Goal: Task Accomplishment & Management: Manage account settings

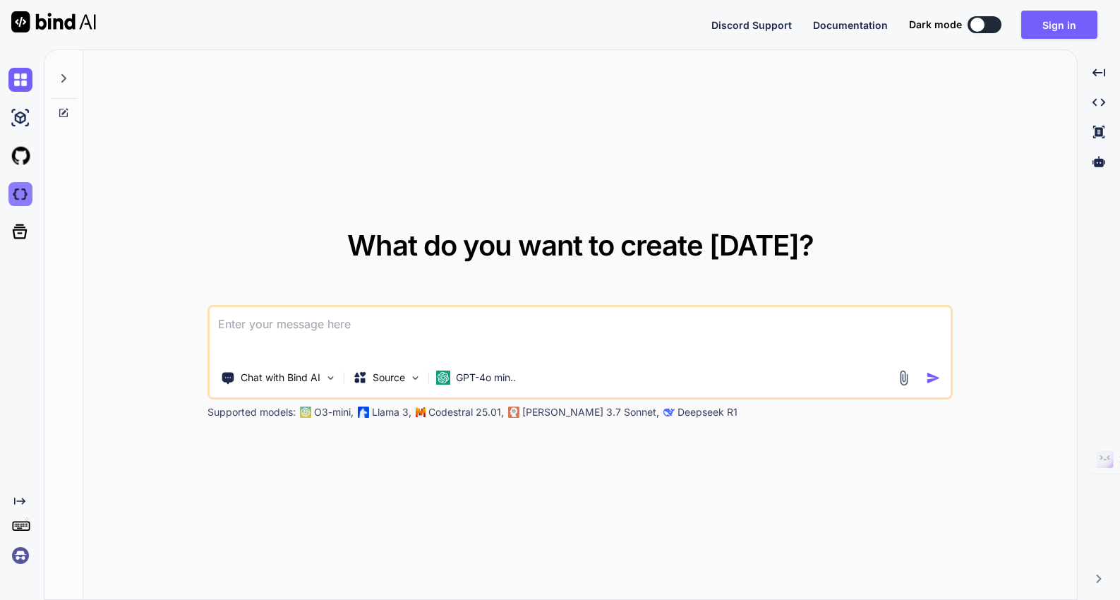
click at [19, 193] on img at bounding box center [20, 194] width 24 height 24
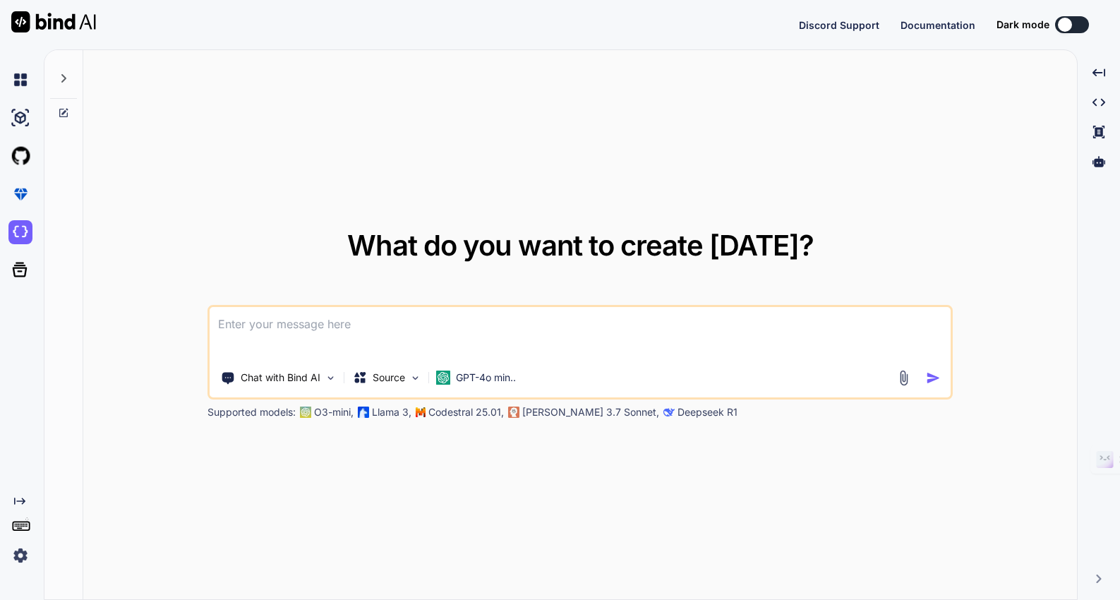
click at [20, 548] on img at bounding box center [20, 555] width 24 height 24
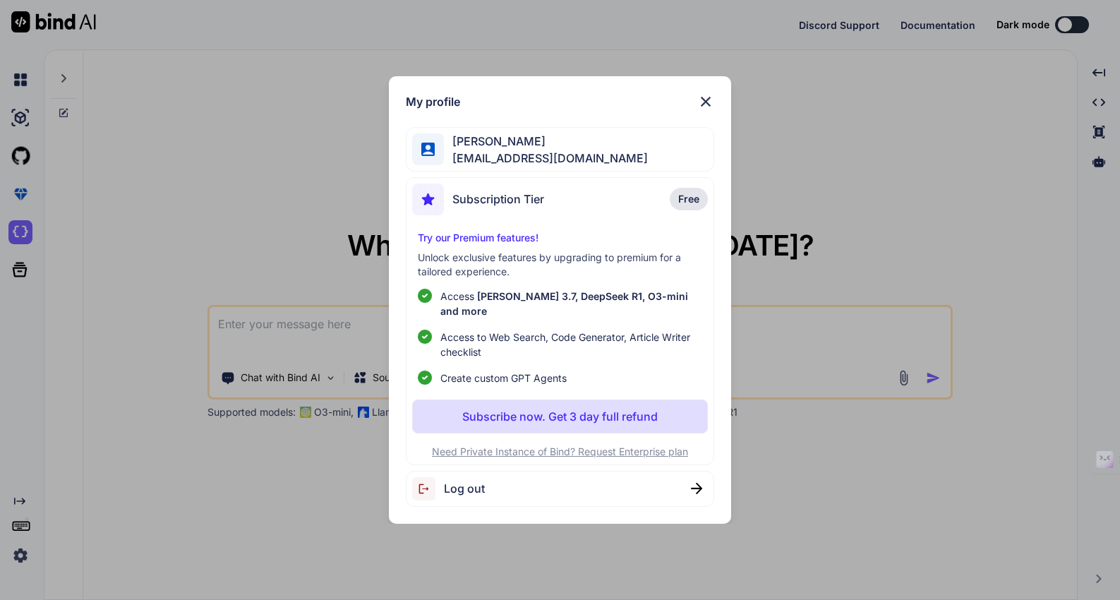
click at [475, 480] on span "Log out" at bounding box center [464, 488] width 41 height 17
type textarea "x"
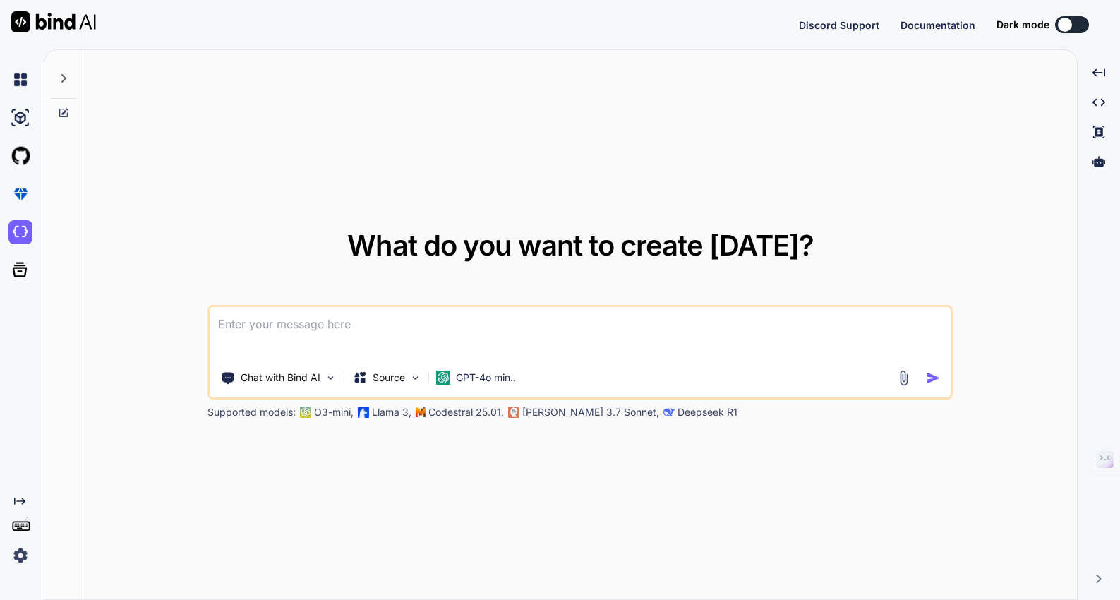
click at [15, 555] on img at bounding box center [20, 555] width 24 height 24
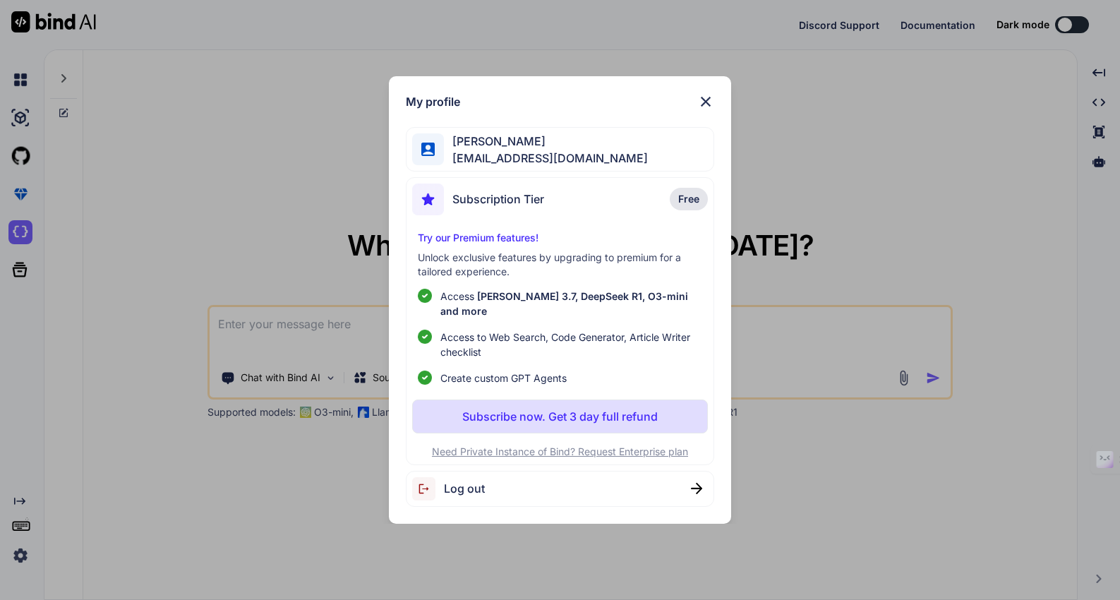
click at [692, 474] on div "Log out" at bounding box center [560, 489] width 308 height 36
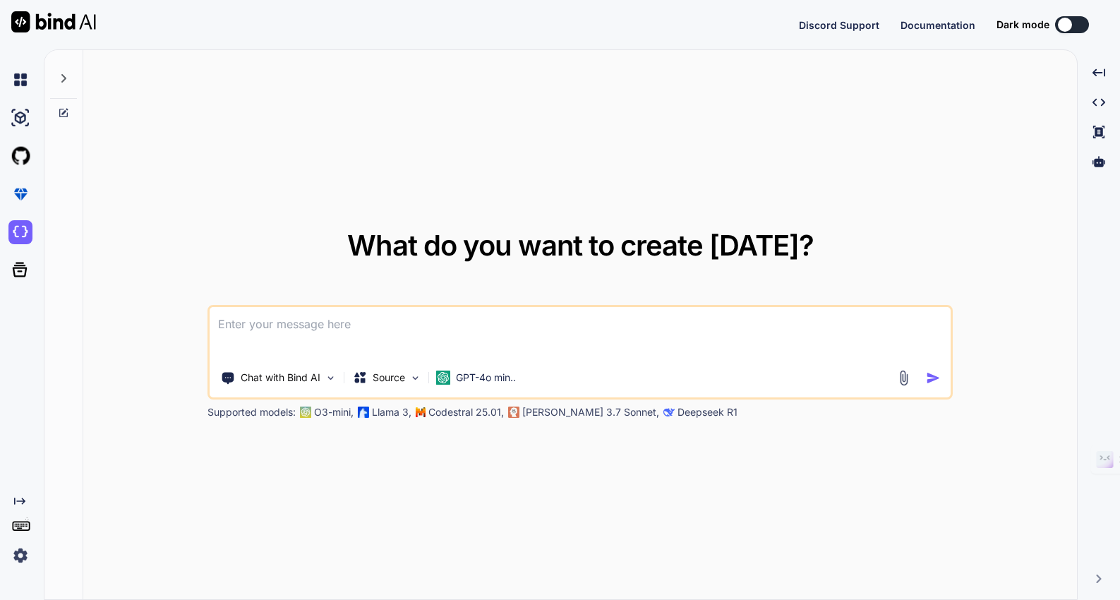
click at [14, 549] on img at bounding box center [20, 555] width 24 height 24
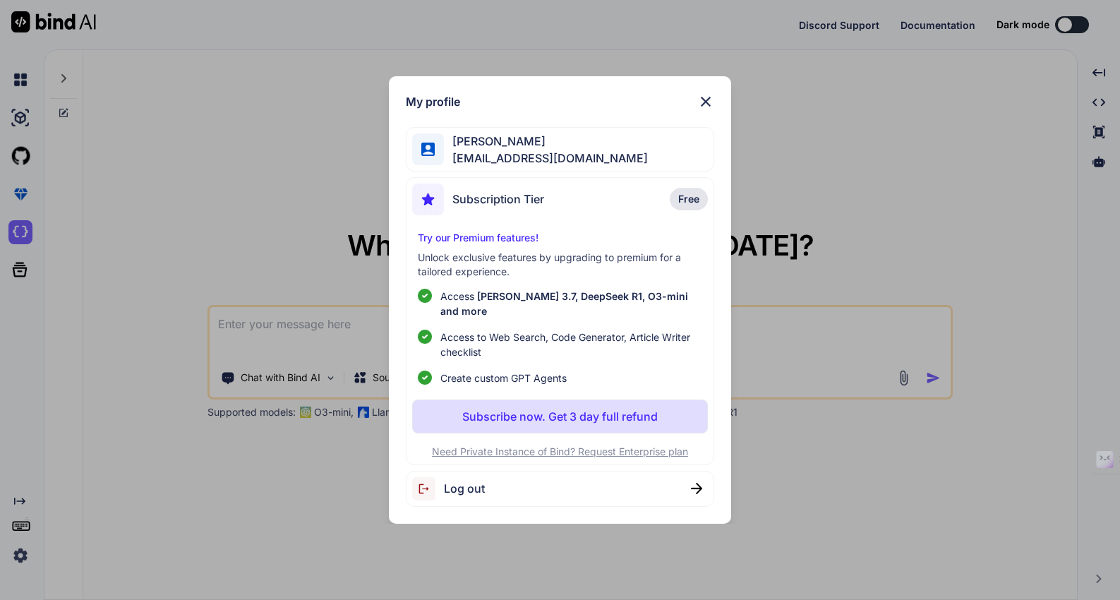
click at [711, 104] on img at bounding box center [705, 101] width 17 height 17
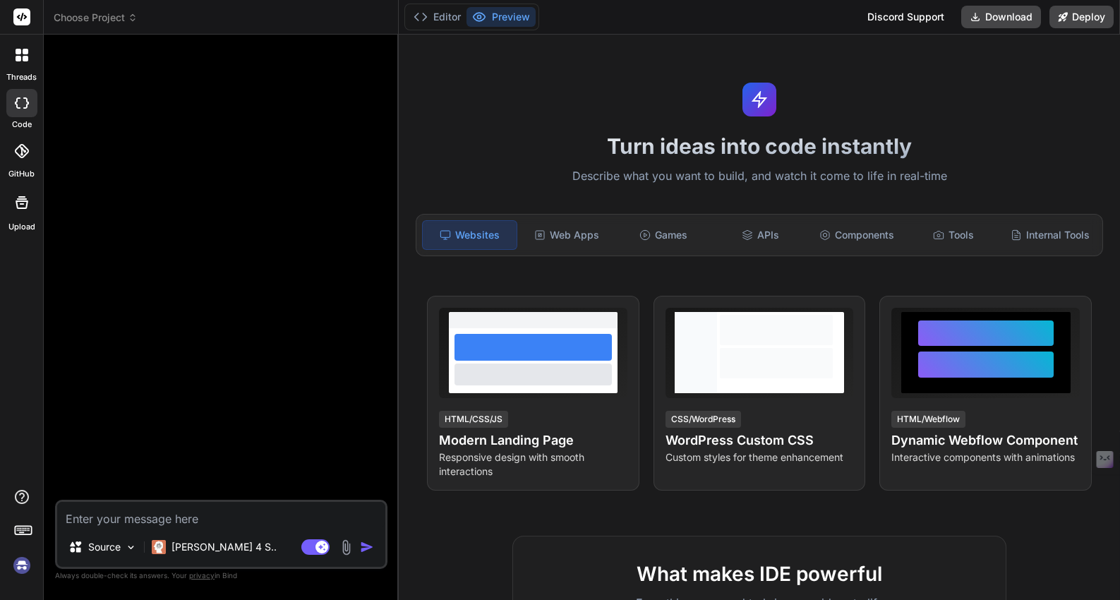
click at [209, 520] on textarea at bounding box center [221, 514] width 328 height 25
type textarea "x"
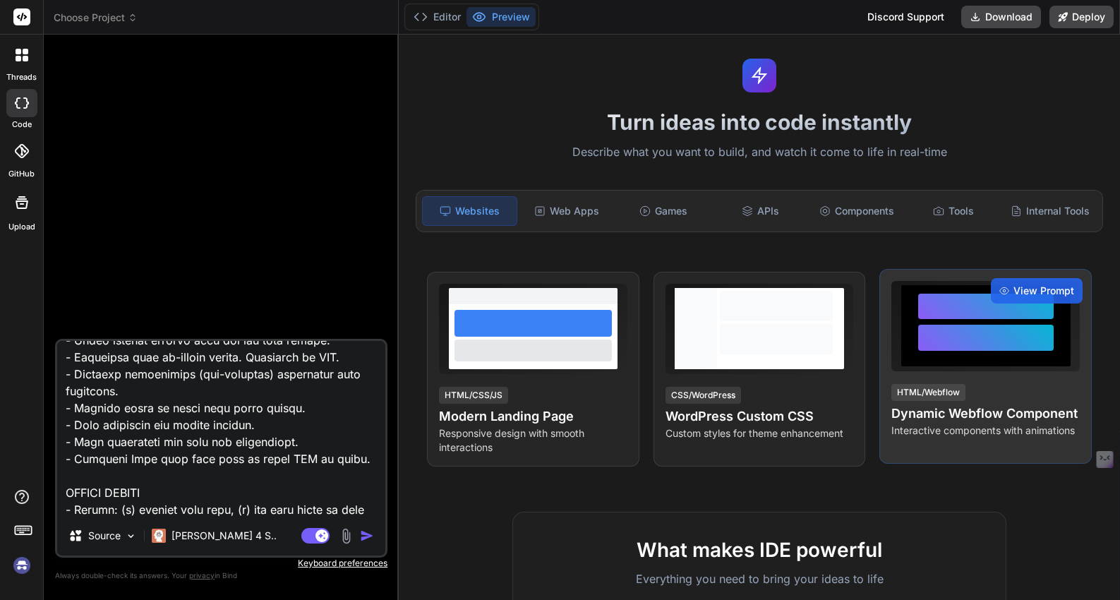
scroll to position [40, 0]
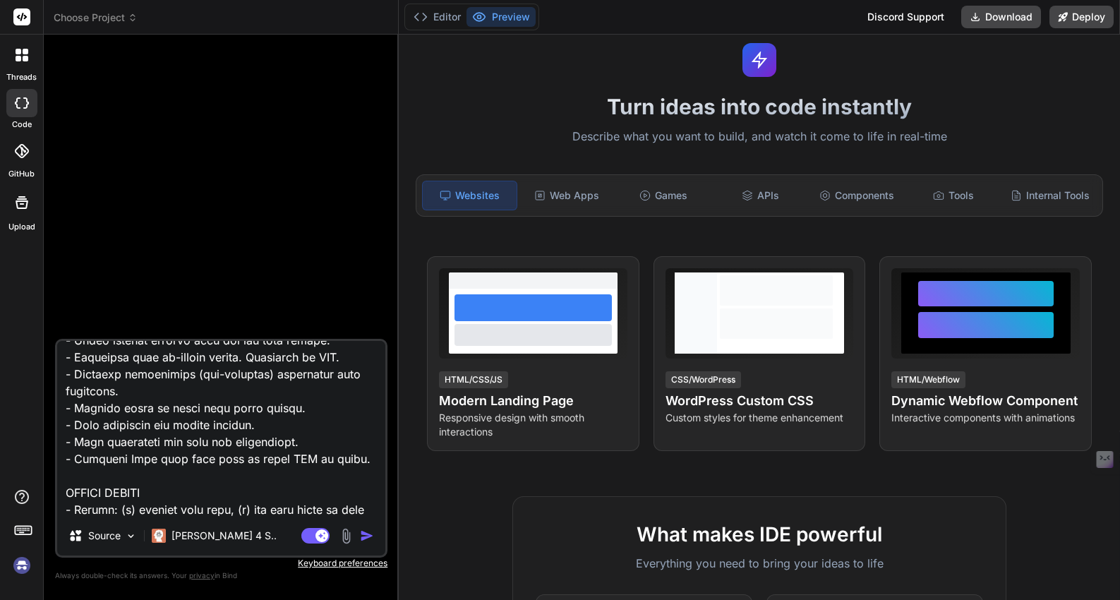
type textarea "SYSTEM ROLE You are a senior product designer, full-stack engineer, and healthc…"
click at [369, 539] on img "button" at bounding box center [367, 536] width 14 height 14
type textarea "x"
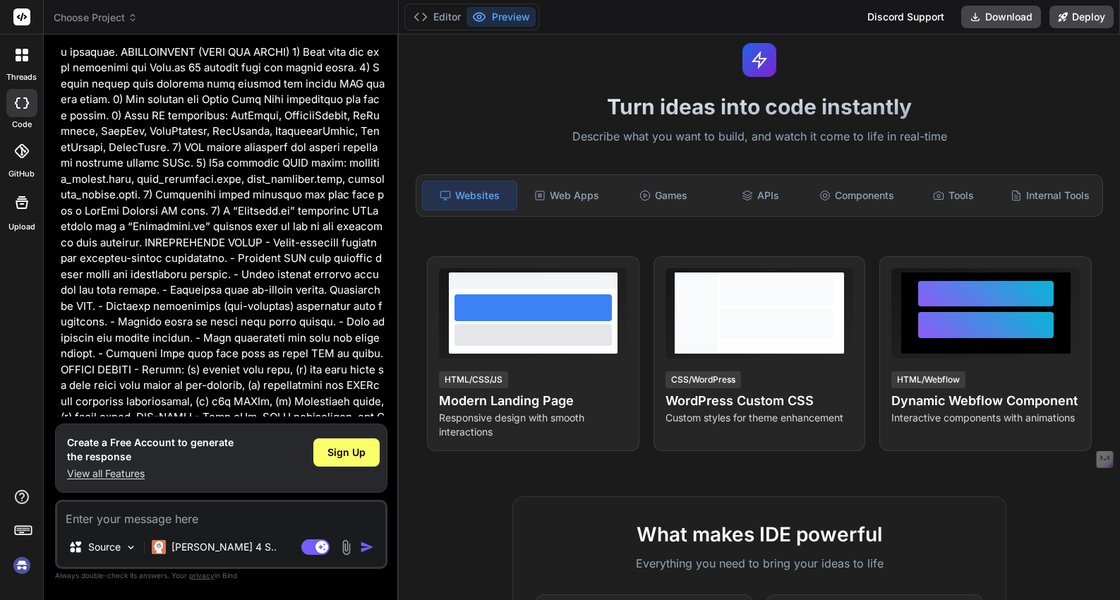
scroll to position [2686, 0]
click at [19, 570] on img at bounding box center [22, 565] width 24 height 24
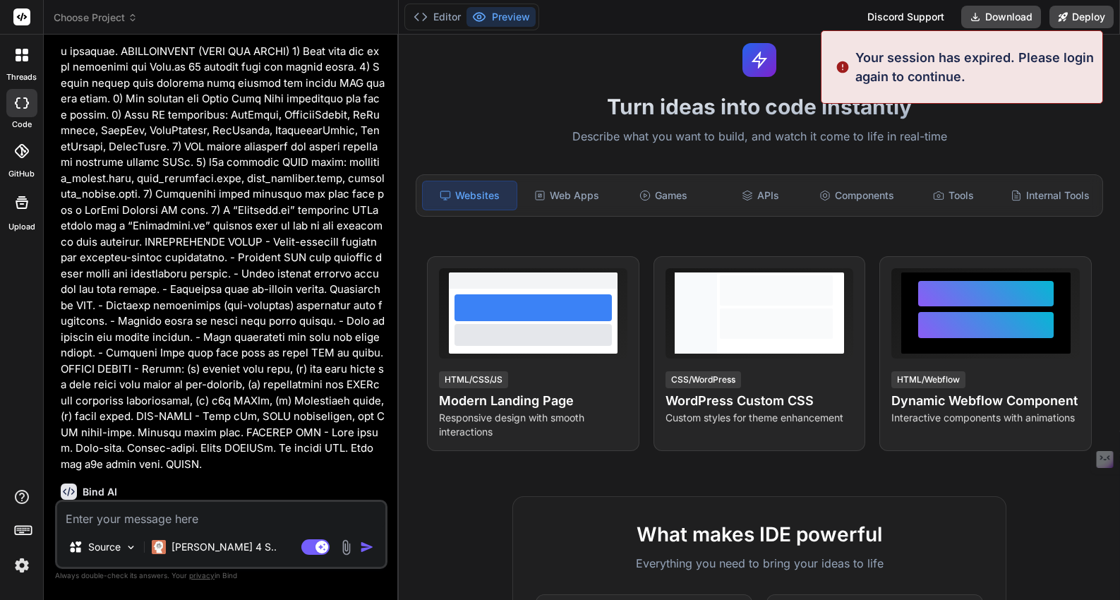
scroll to position [0, 0]
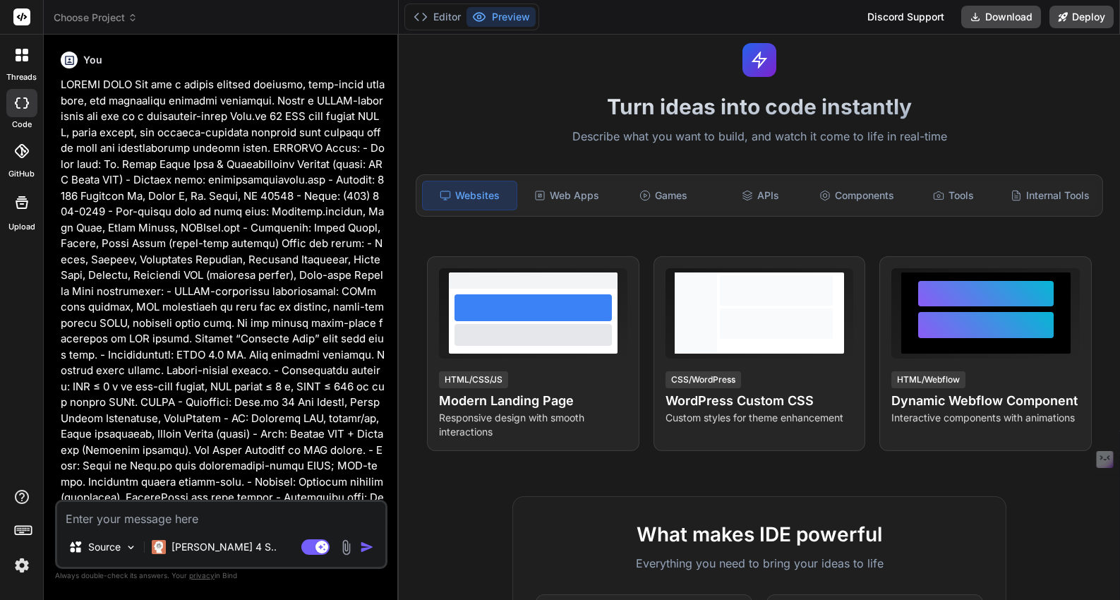
click at [21, 563] on img at bounding box center [22, 565] width 24 height 24
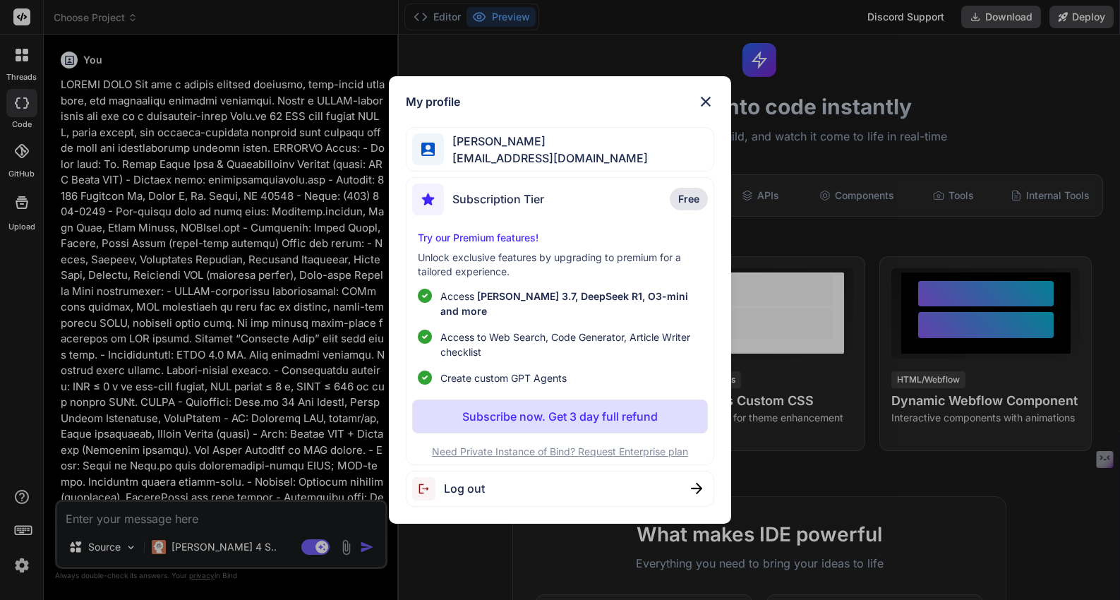
click at [462, 481] on span "Log out" at bounding box center [464, 488] width 41 height 17
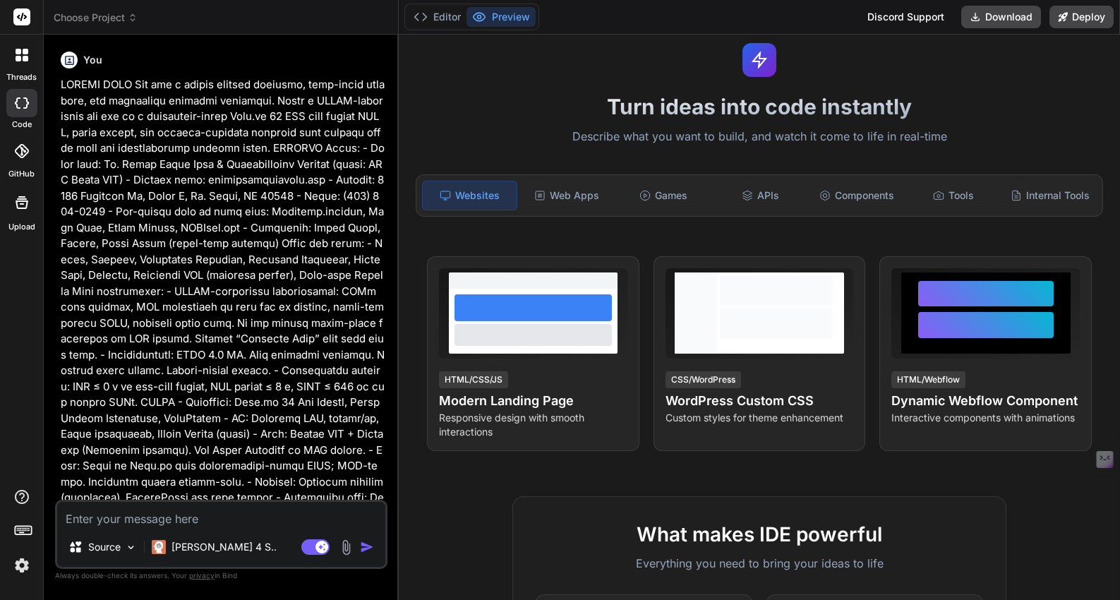
click at [24, 564] on img at bounding box center [22, 565] width 24 height 24
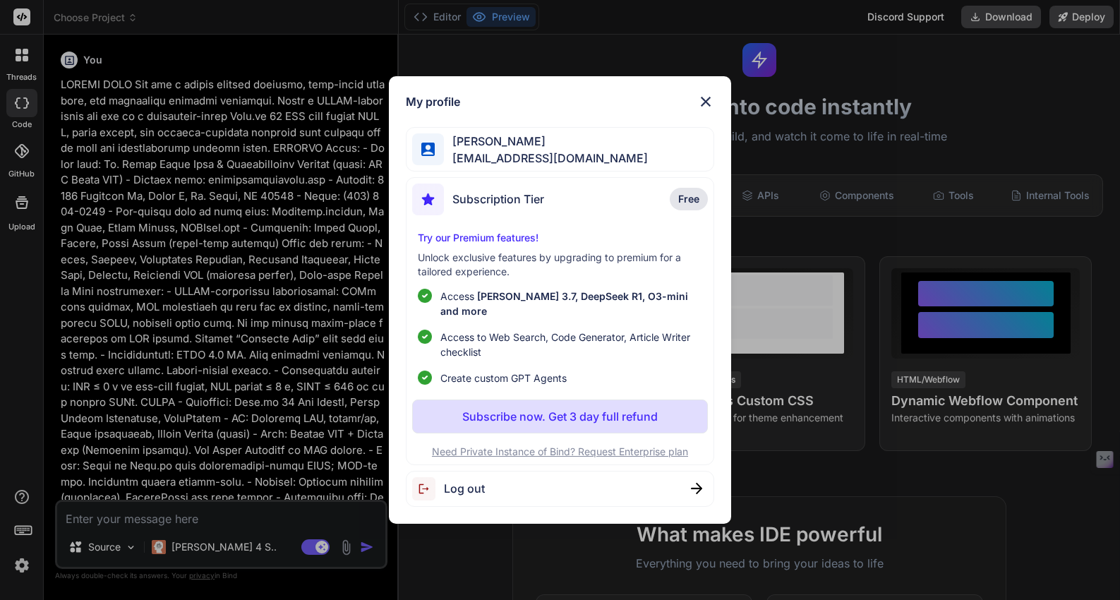
click at [522, 478] on div "Log out" at bounding box center [560, 489] width 308 height 36
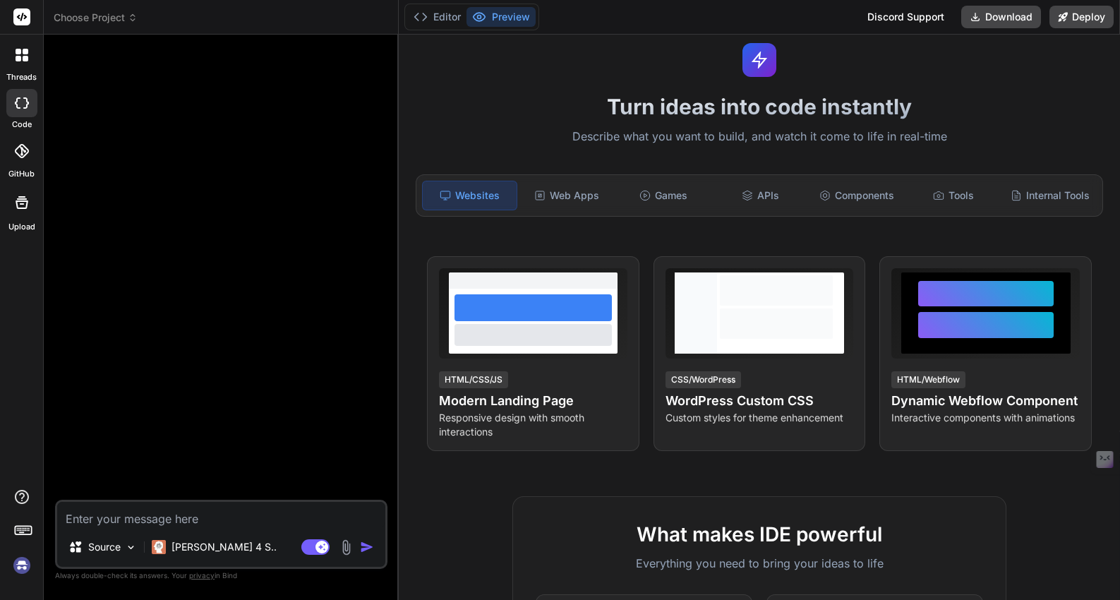
click at [18, 568] on img at bounding box center [22, 565] width 24 height 24
type textarea "x"
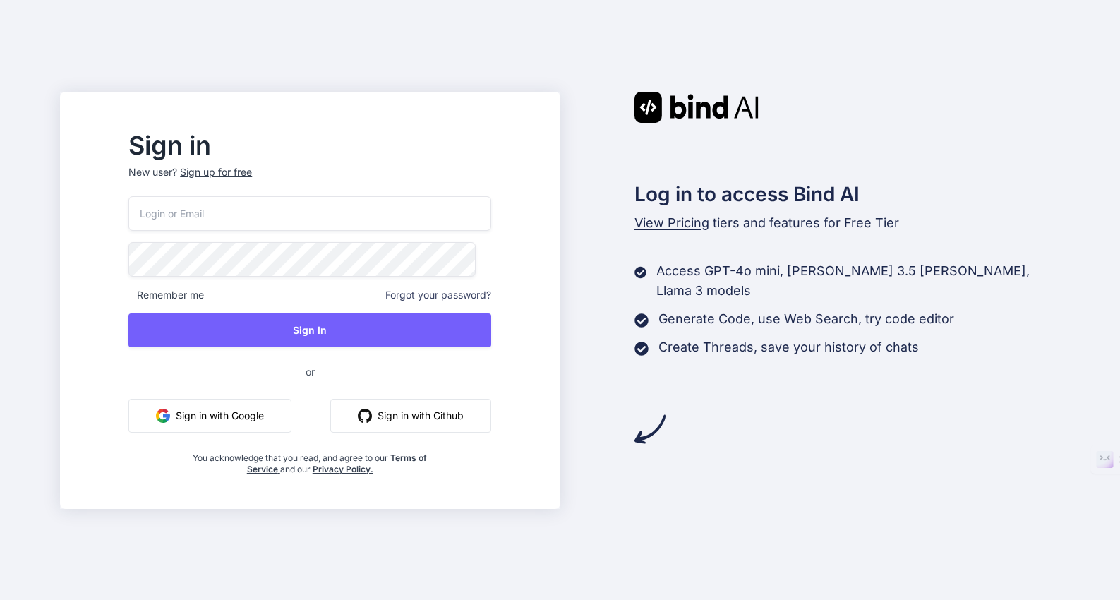
type input "wgray@stloralsurgery.com"
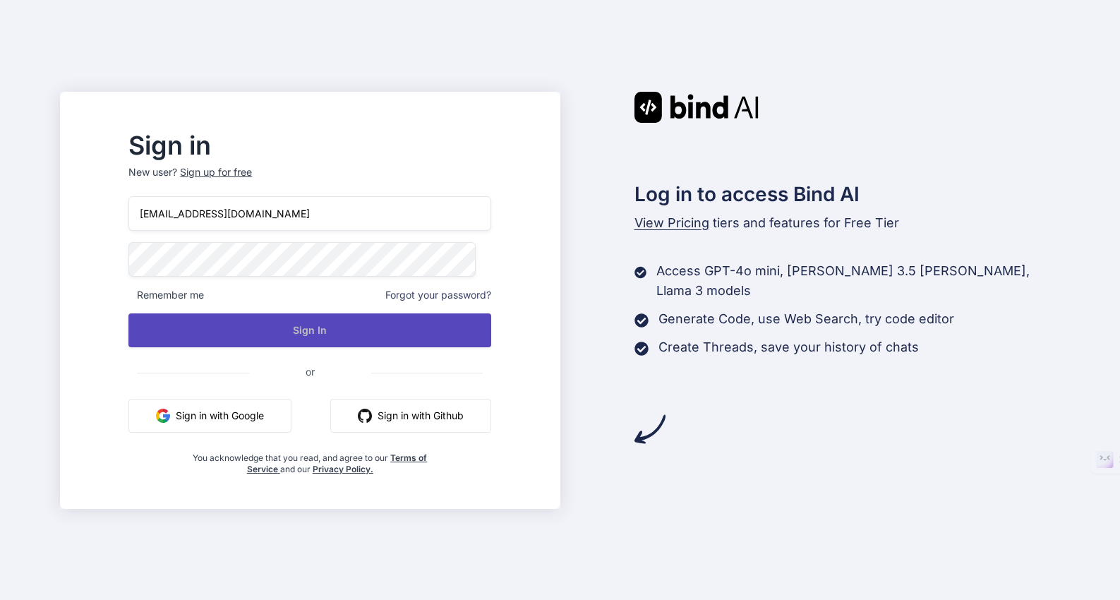
click at [241, 320] on button "Sign In" at bounding box center [309, 330] width 363 height 34
click at [346, 325] on button "Sign In" at bounding box center [309, 330] width 363 height 34
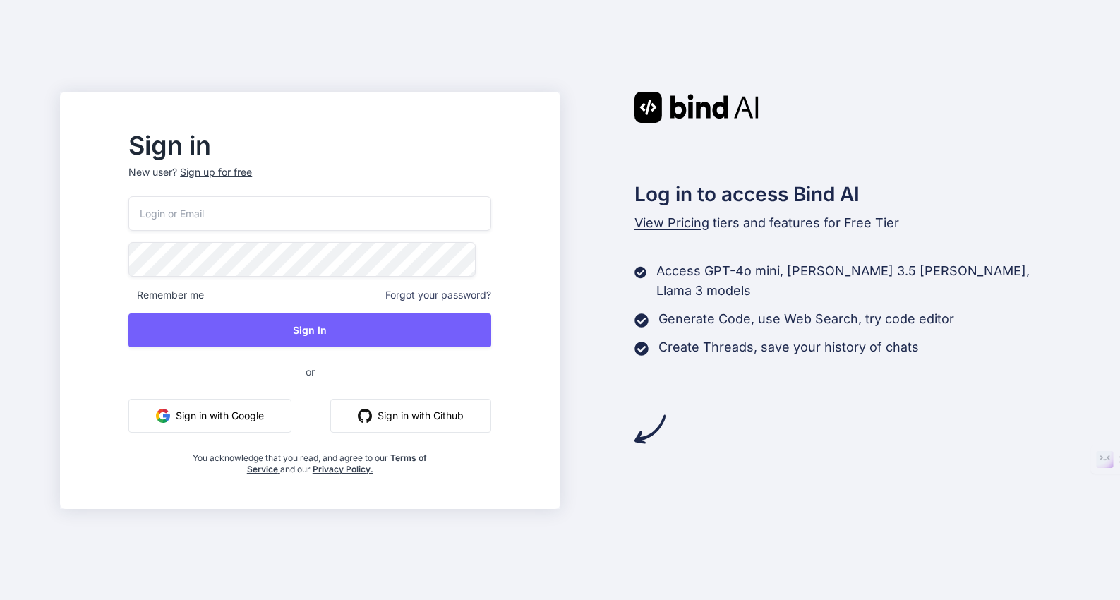
click at [295, 277] on div "Remember me Forgot your password? Sign In or Sign in with Google Sign in with G…" at bounding box center [309, 335] width 363 height 279
type input "wgraydmd@gmail.com"
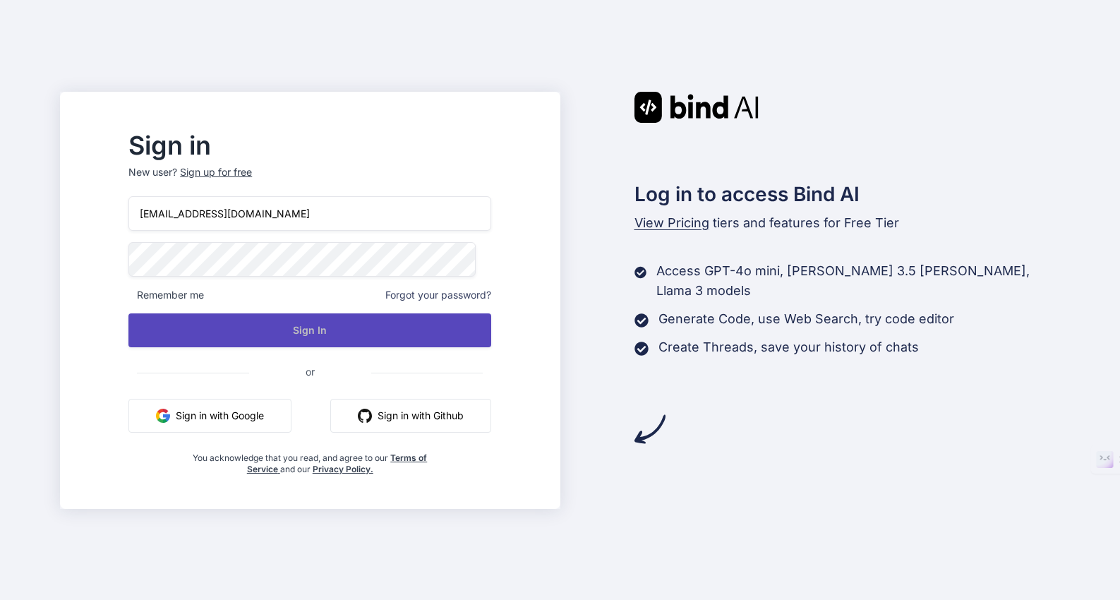
click at [337, 335] on button "Sign In" at bounding box center [309, 330] width 363 height 34
click at [368, 328] on button "Sign In" at bounding box center [309, 330] width 363 height 34
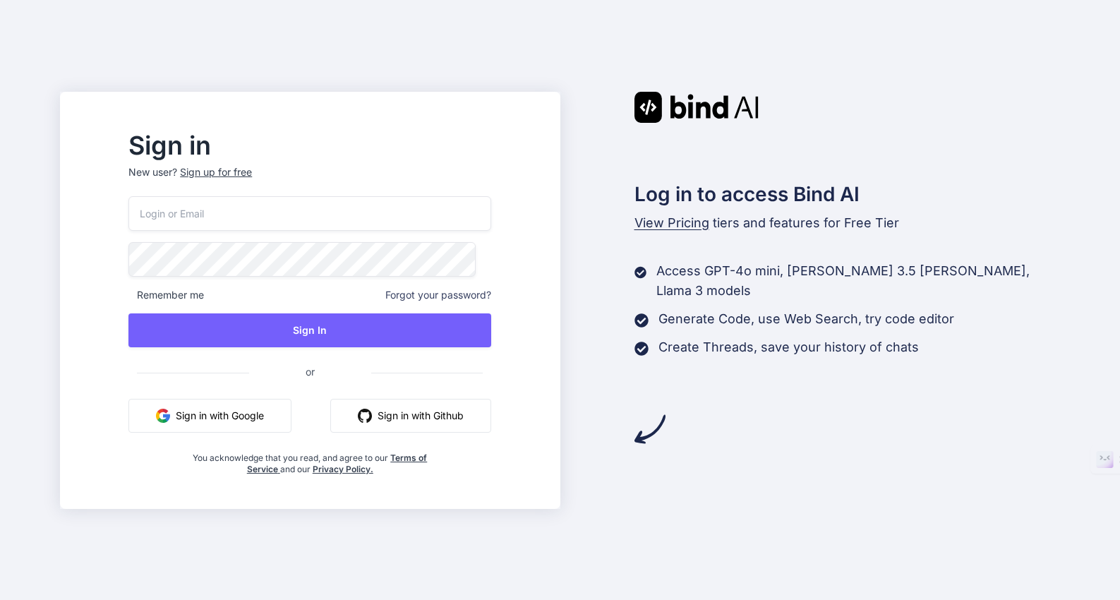
type input "wgraydmd@gmail.com"
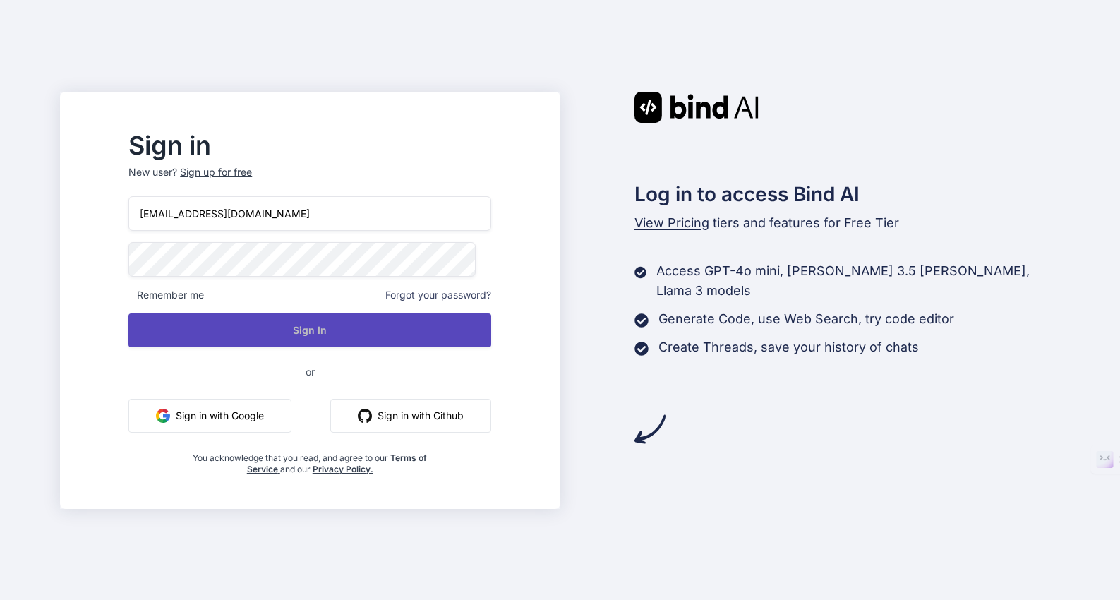
click at [380, 325] on button "Sign In" at bounding box center [309, 330] width 363 height 34
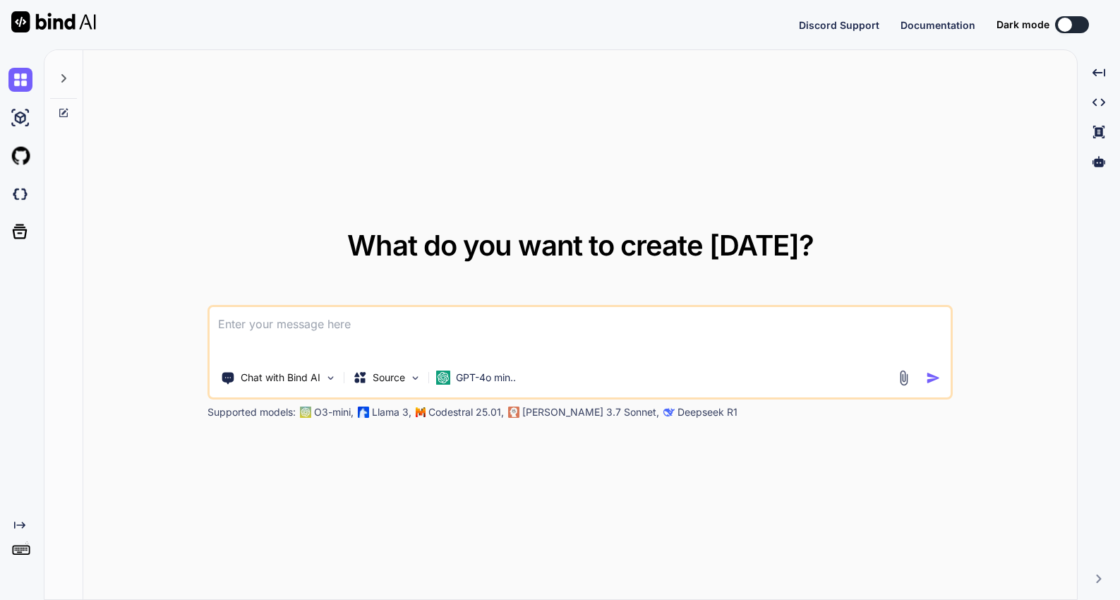
type textarea "x"
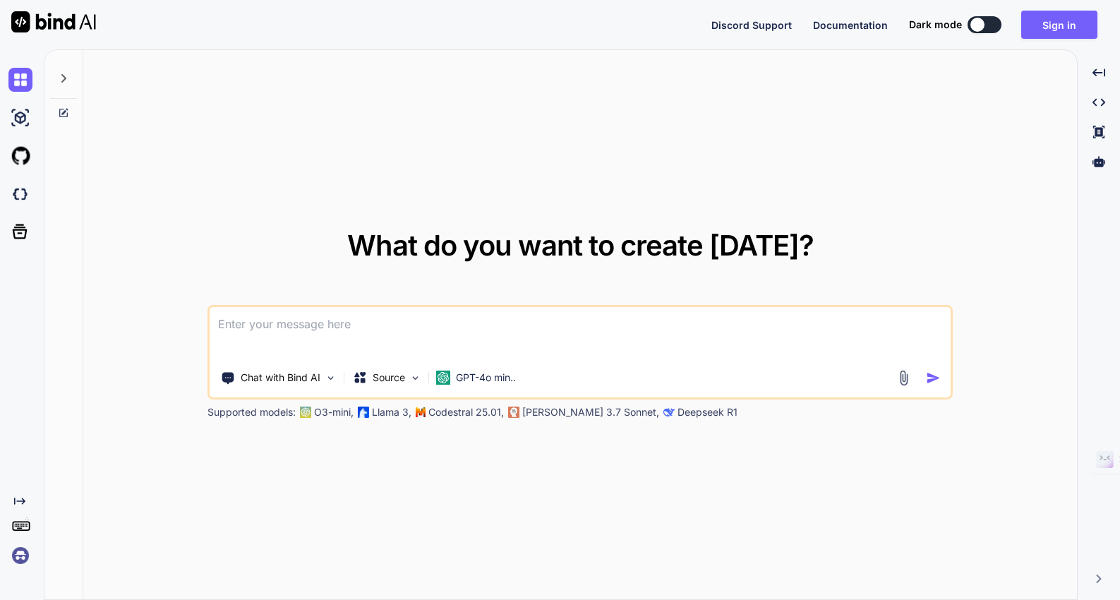
click at [20, 553] on img at bounding box center [20, 555] width 24 height 24
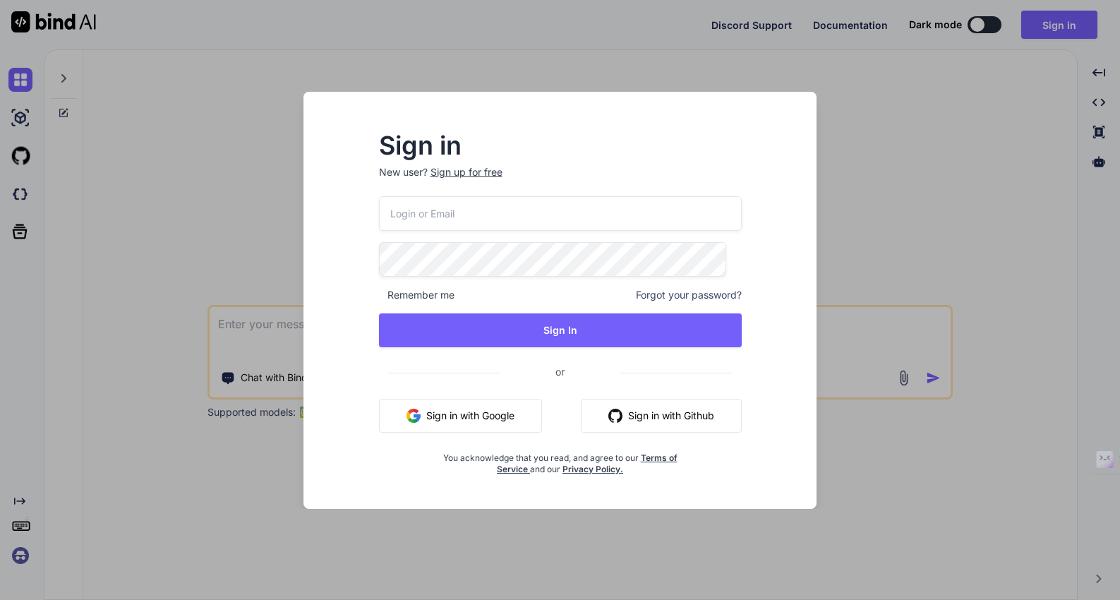
type input "[EMAIL_ADDRESS][DOMAIN_NAME]"
click at [538, 304] on div "[EMAIL_ADDRESS][DOMAIN_NAME] Remember me Forgot your password? Sign In or Sign …" at bounding box center [560, 335] width 363 height 279
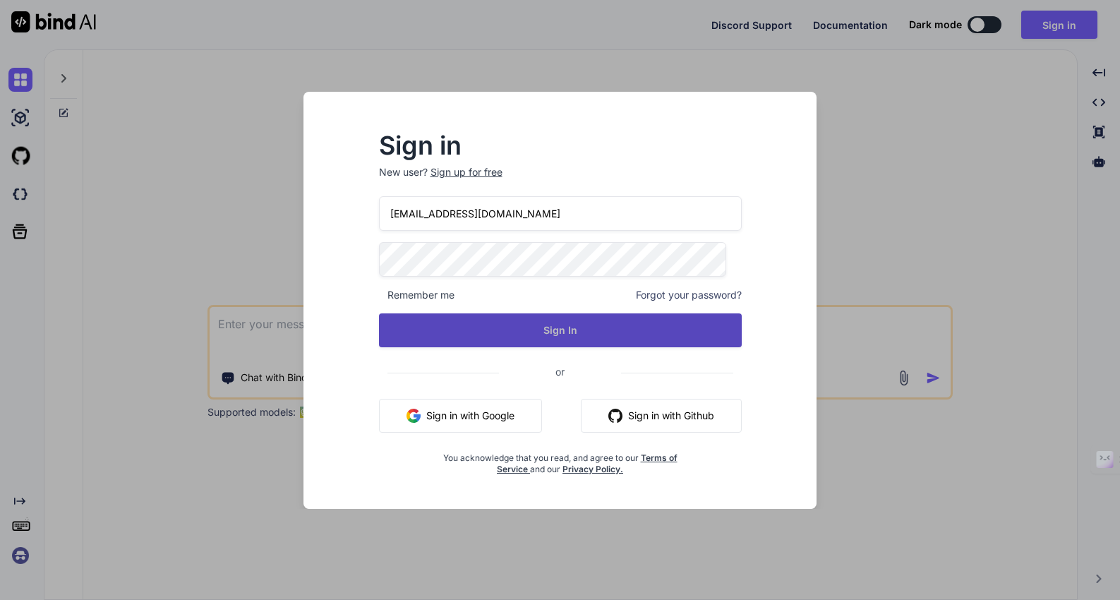
click at [535, 332] on button "Sign In" at bounding box center [560, 330] width 363 height 34
click at [555, 337] on button "Sign In" at bounding box center [560, 330] width 363 height 34
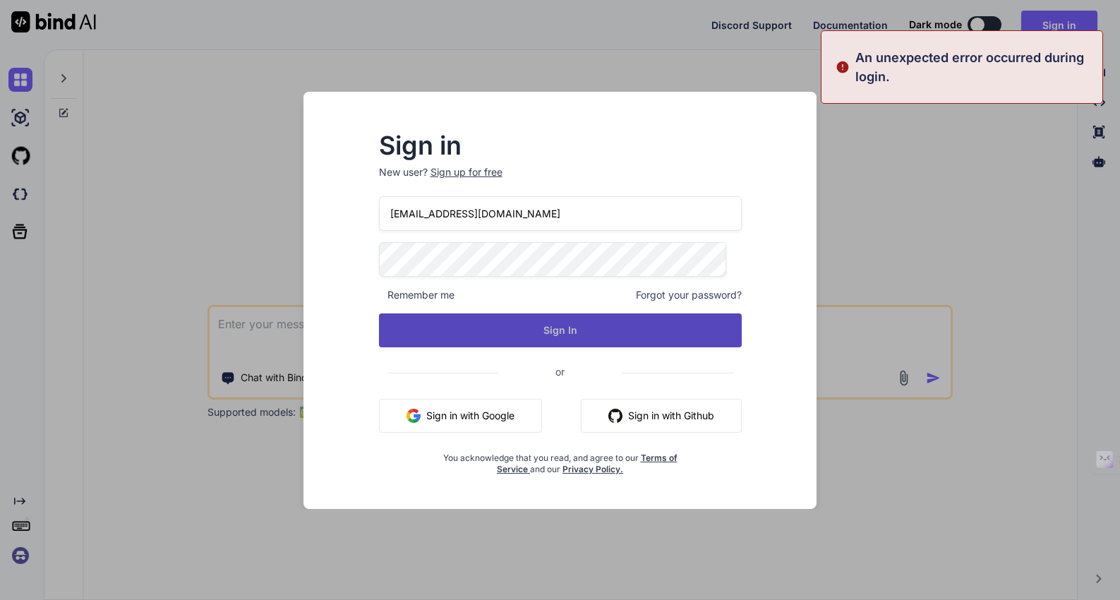
click at [562, 320] on button "Sign In" at bounding box center [560, 330] width 363 height 34
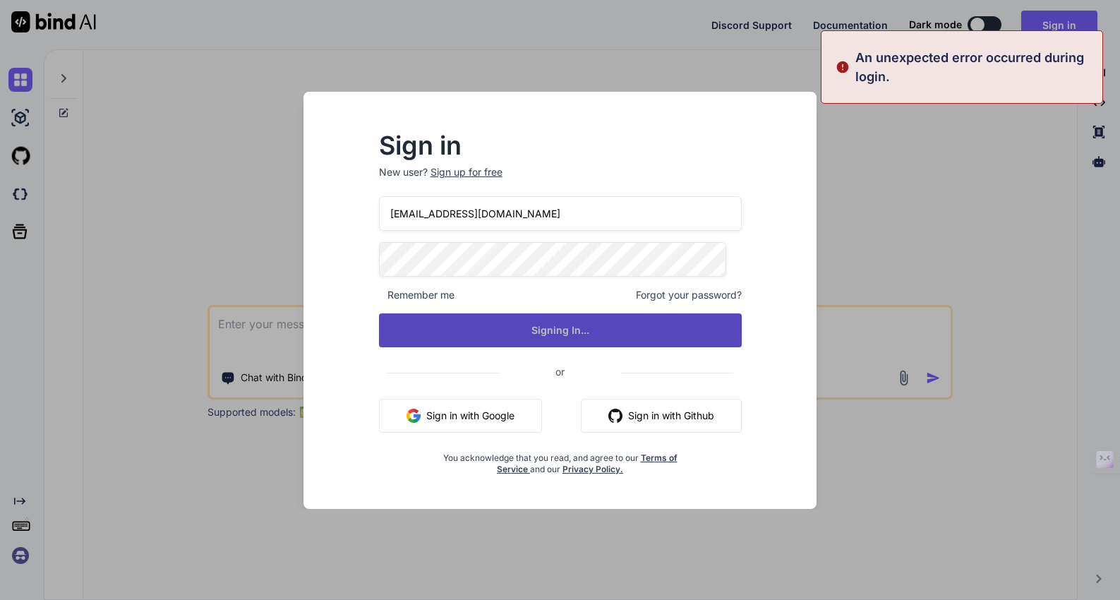
click at [562, 320] on button "Signing In..." at bounding box center [560, 330] width 363 height 34
click at [562, 320] on button "Sign In" at bounding box center [560, 330] width 363 height 34
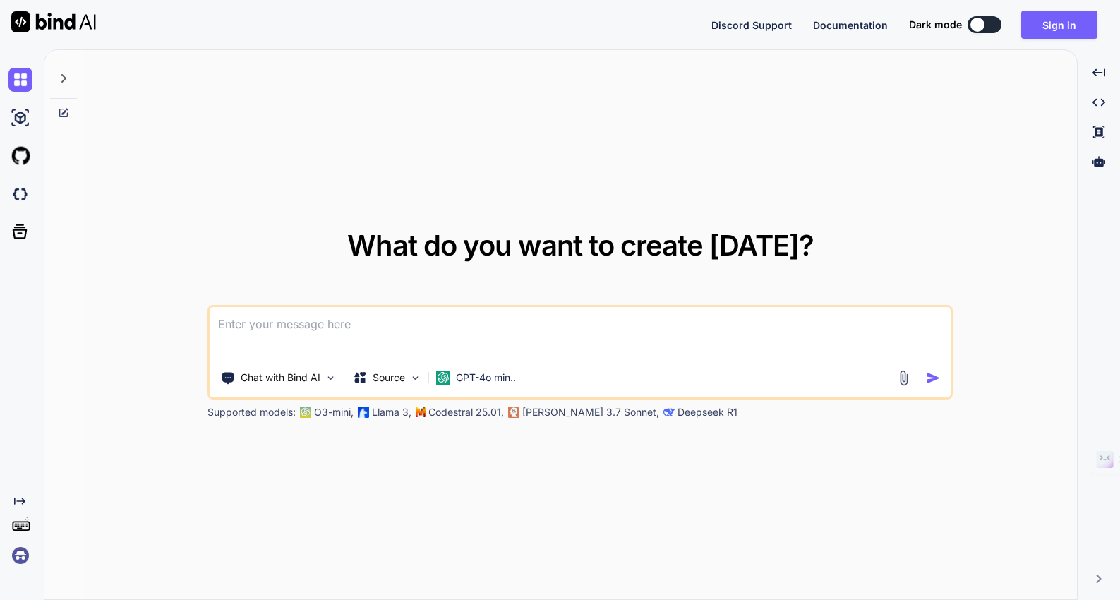
click at [21, 556] on img at bounding box center [20, 555] width 24 height 24
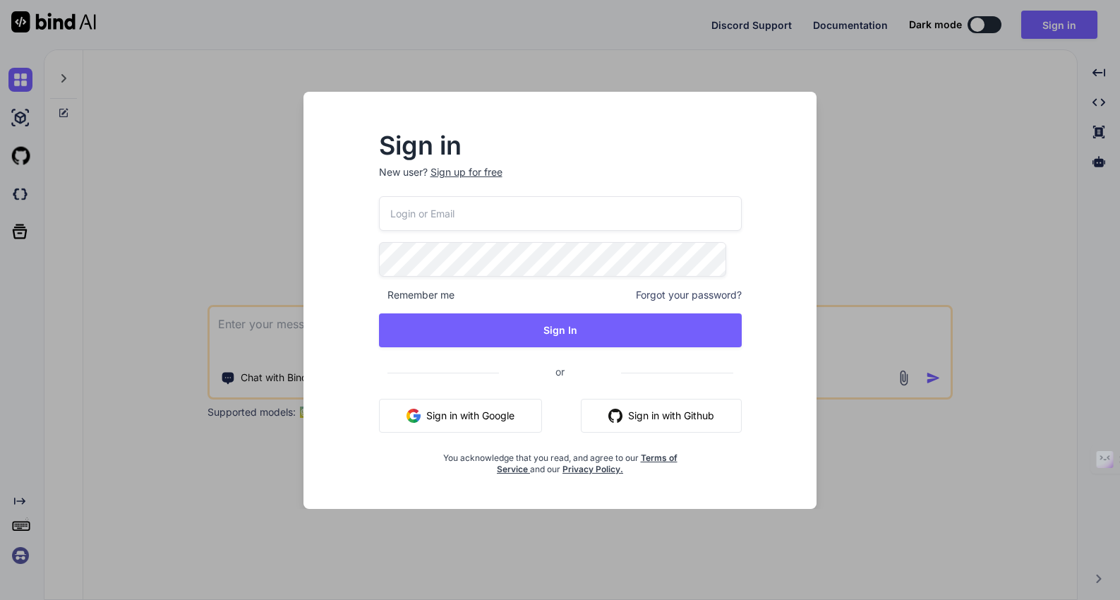
type input "wgraydmd@gmail.com"
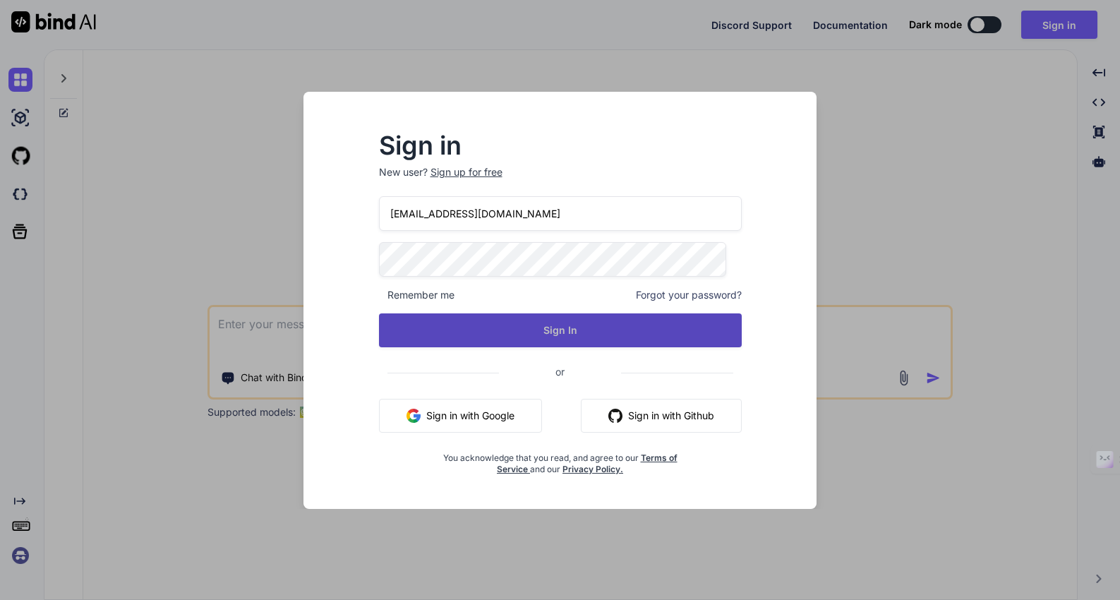
click at [519, 332] on button "Sign In" at bounding box center [560, 330] width 363 height 34
click at [608, 337] on button "Sign In" at bounding box center [560, 330] width 363 height 34
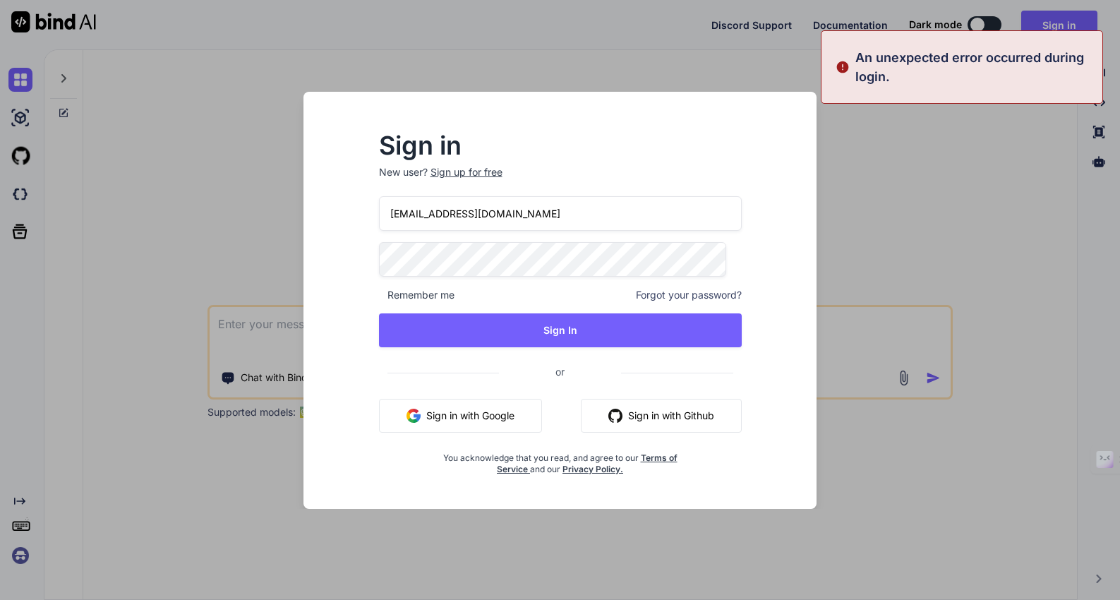
click at [594, 311] on div "wgraydmd@gmail.com Remember me Forgot your password? Sign In or Sign in with Go…" at bounding box center [560, 335] width 363 height 279
click at [271, 100] on div "Sign in New user? Sign up for free wgraydmd@gmail.com Remember me Forgot your p…" at bounding box center [560, 300] width 1120 height 600
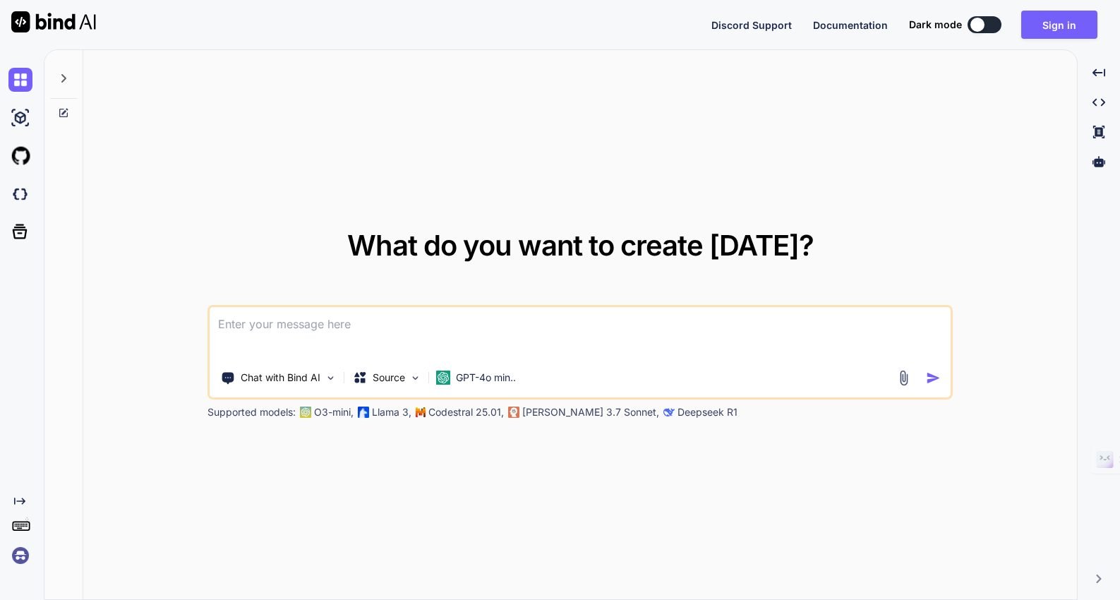
click at [15, 547] on img at bounding box center [20, 555] width 24 height 24
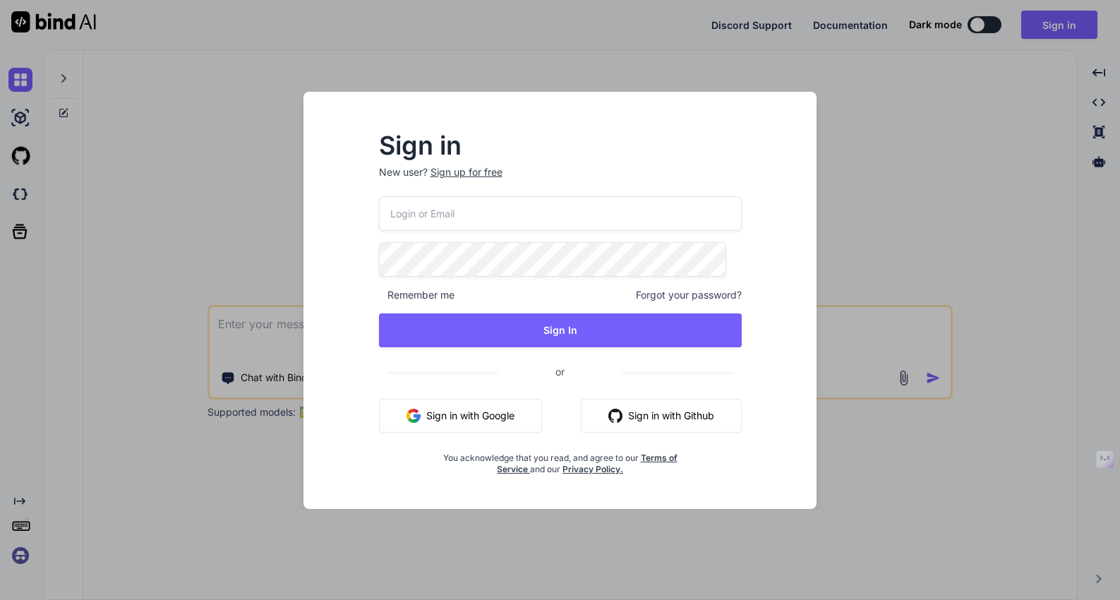
type input "wgraydmd@gmail.com"
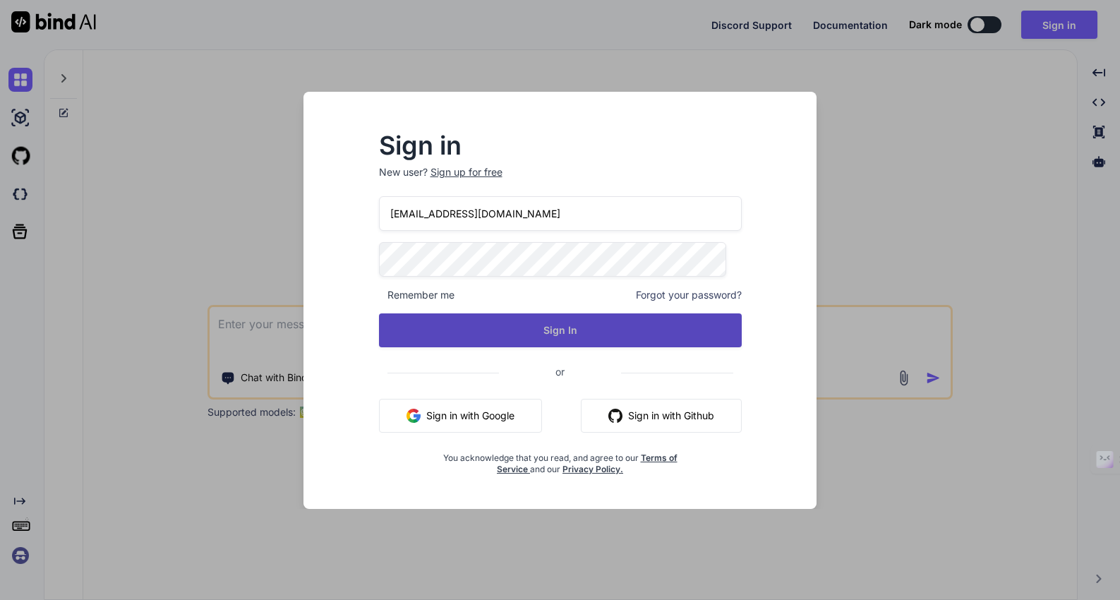
click at [520, 318] on button "Sign In" at bounding box center [560, 330] width 363 height 34
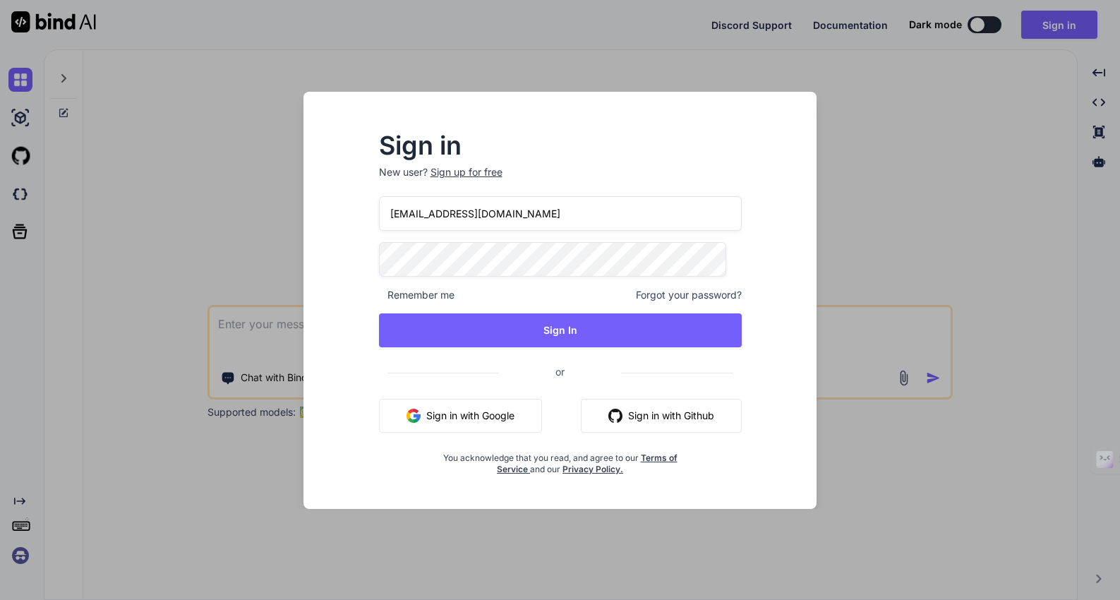
click at [510, 356] on span "or" at bounding box center [560, 371] width 122 height 35
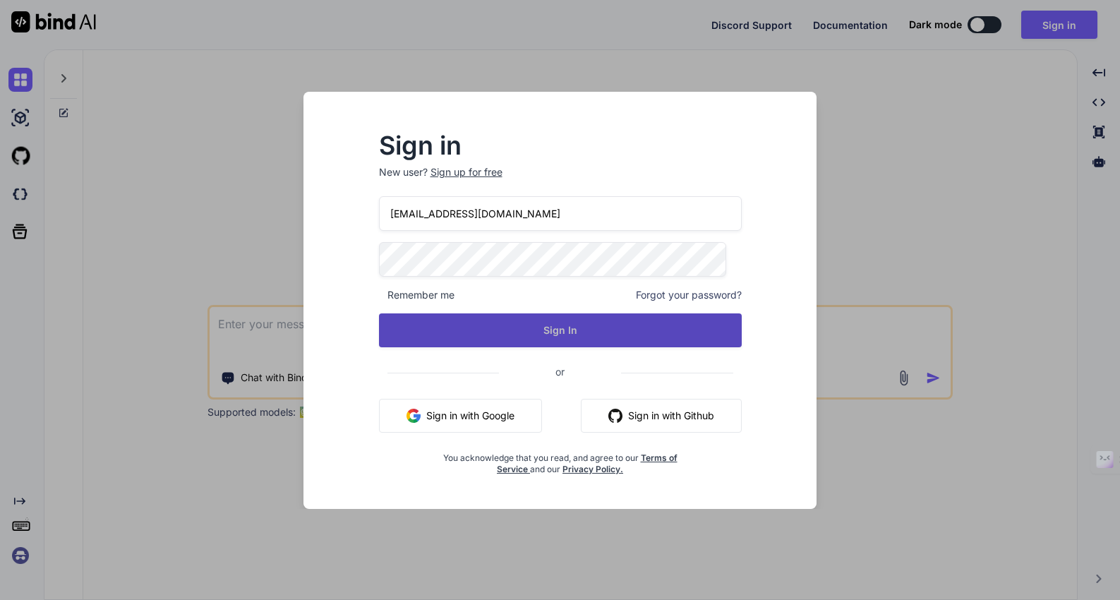
click at [568, 340] on button "Sign In" at bounding box center [560, 330] width 363 height 34
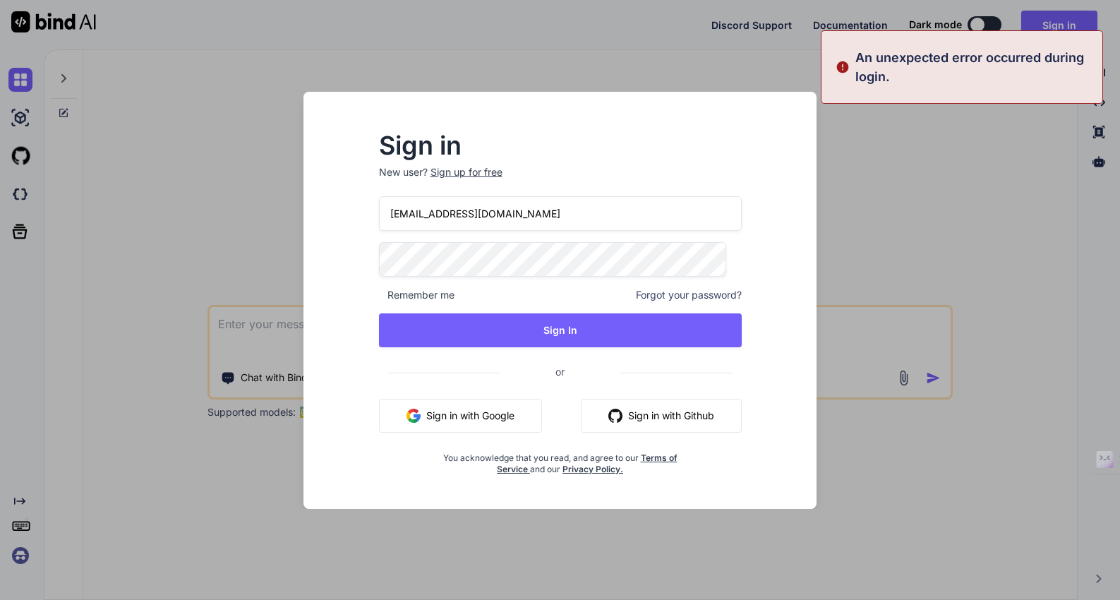
click at [527, 212] on input "wgraydmd@gmail.com" at bounding box center [560, 213] width 363 height 35
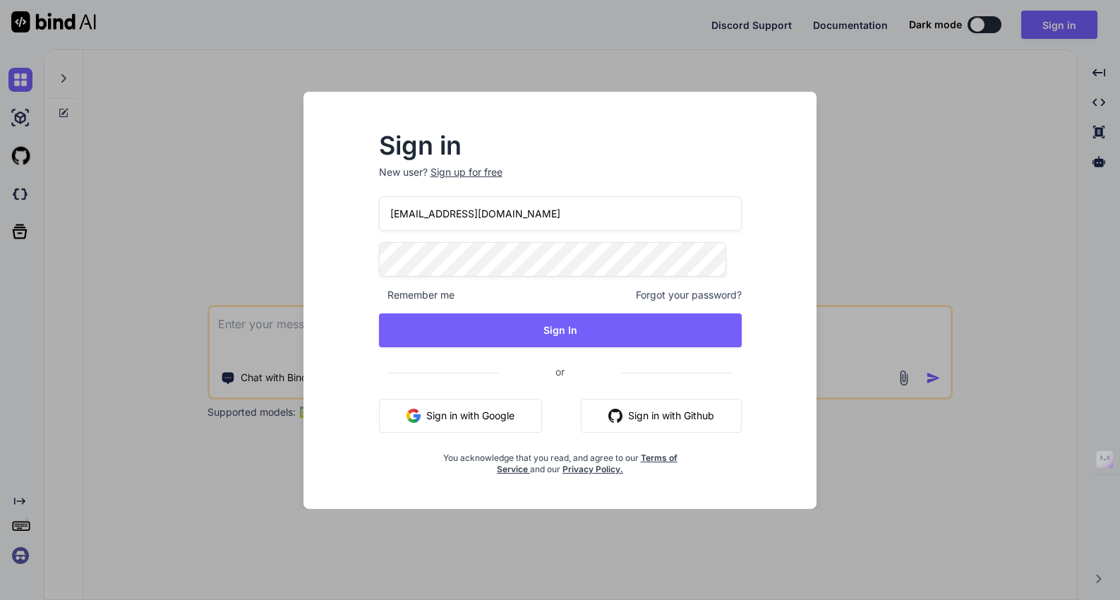
click at [36, 494] on div "Sign in New user? Sign up for free wgraydmd@gmail.com Remember me Forgot your p…" at bounding box center [560, 300] width 1120 height 600
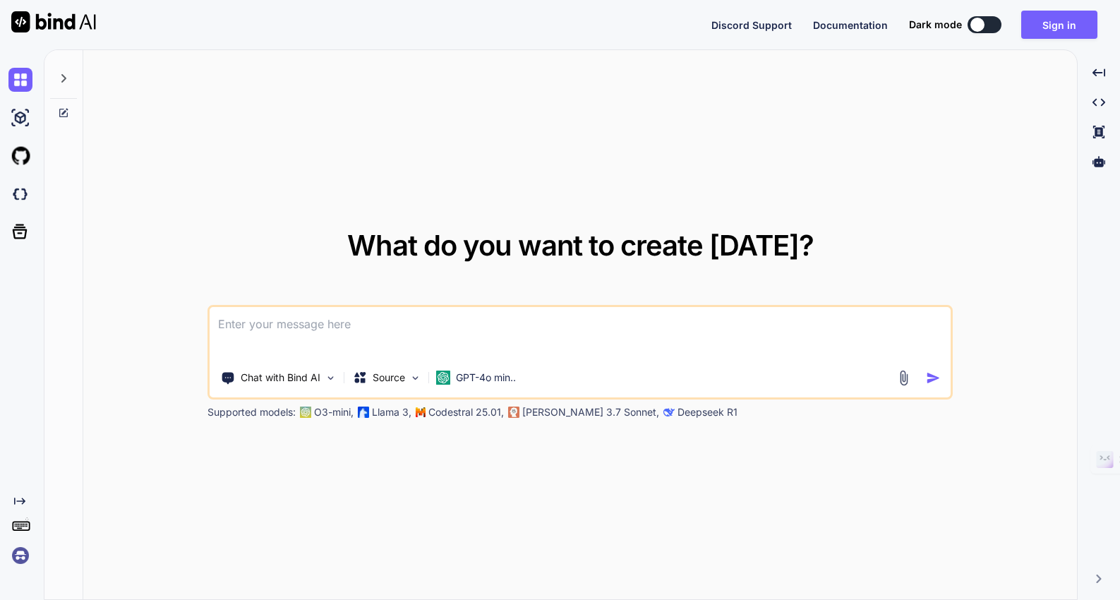
click at [20, 558] on img at bounding box center [20, 555] width 24 height 24
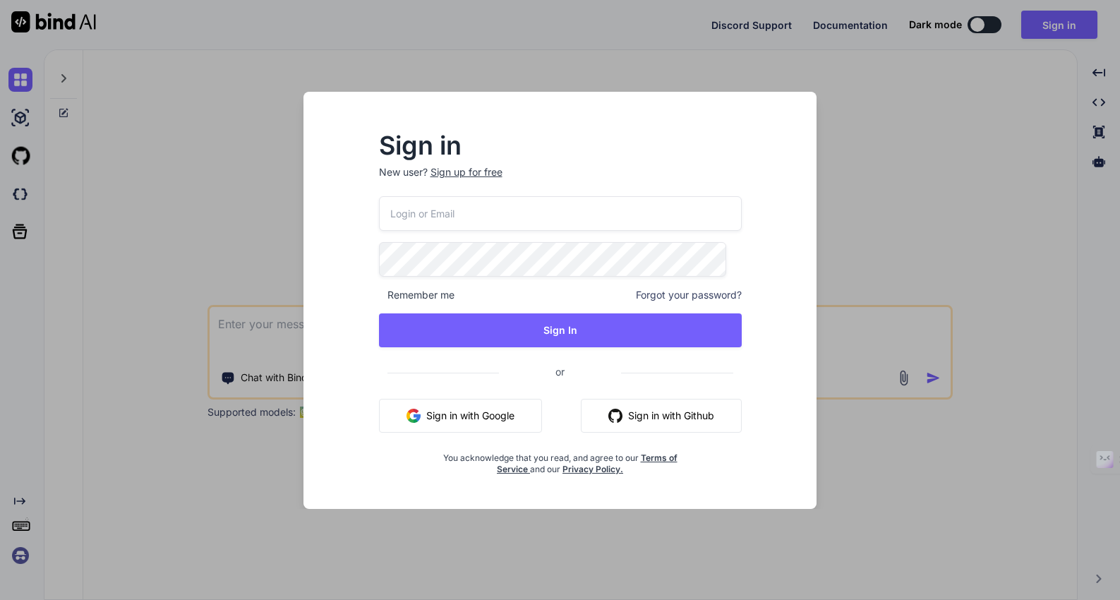
click at [426, 210] on input "email" at bounding box center [560, 213] width 363 height 35
type input "idaltu-1"
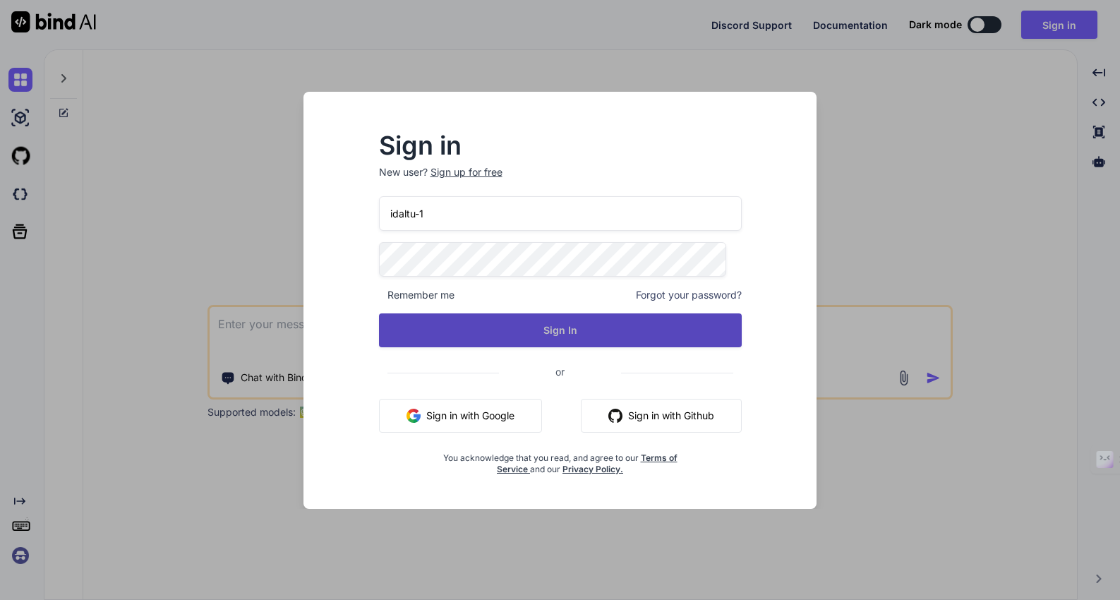
type textarea "x"
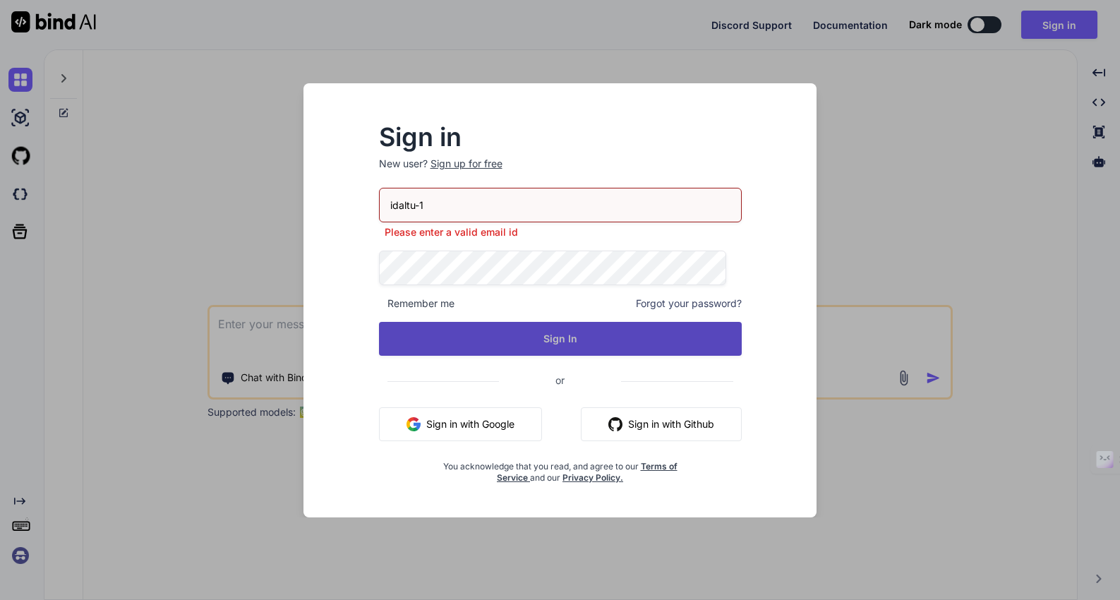
click at [502, 327] on button "Sign In" at bounding box center [560, 339] width 363 height 34
click at [530, 342] on button "Sign In" at bounding box center [560, 339] width 363 height 34
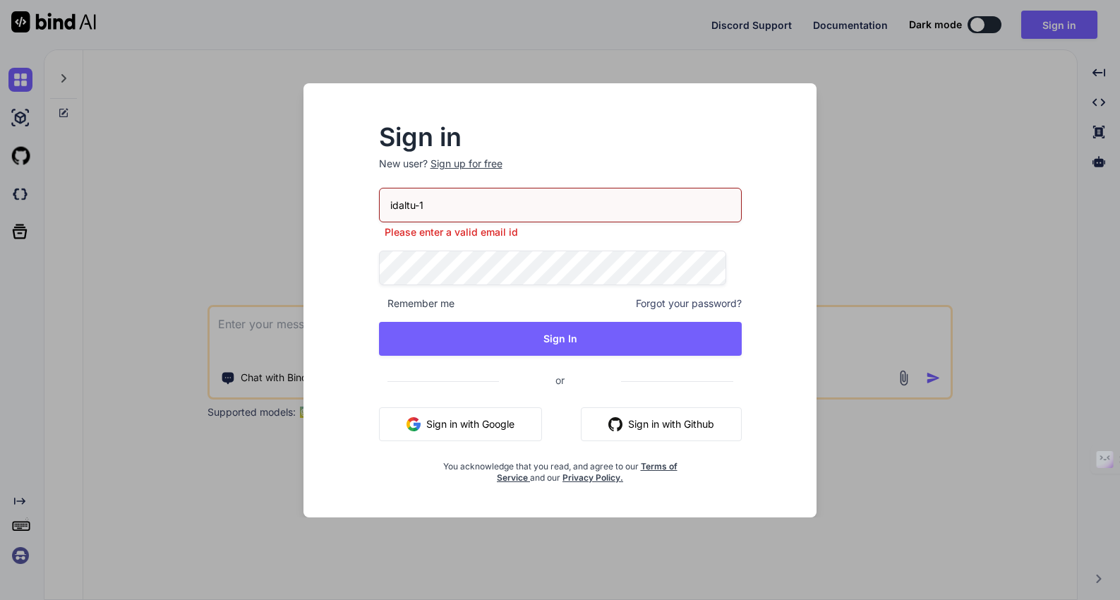
click at [213, 361] on div "Sign in New user? Sign up for free idaltu-1 Please enter a valid email id Remem…" at bounding box center [560, 300] width 1120 height 600
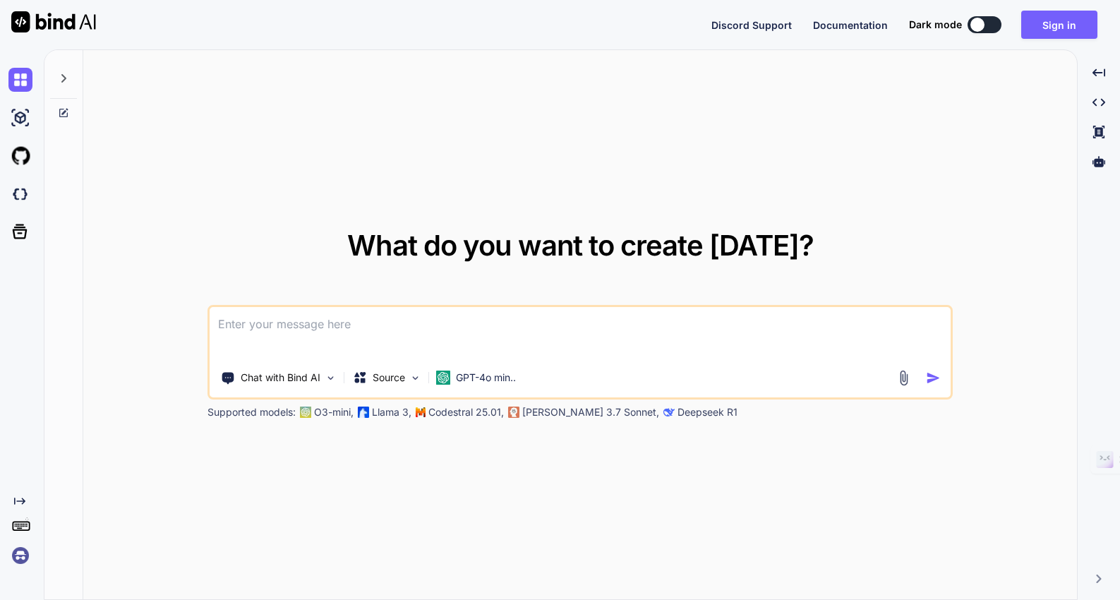
click at [23, 556] on img at bounding box center [20, 555] width 24 height 24
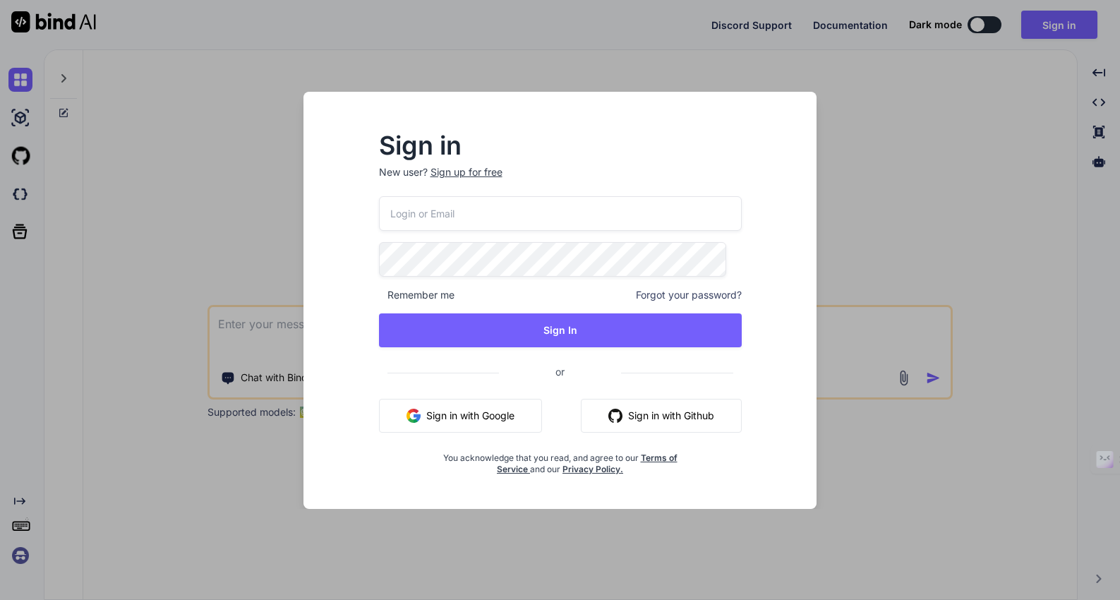
click at [480, 419] on button "Sign in with Google" at bounding box center [460, 416] width 163 height 34
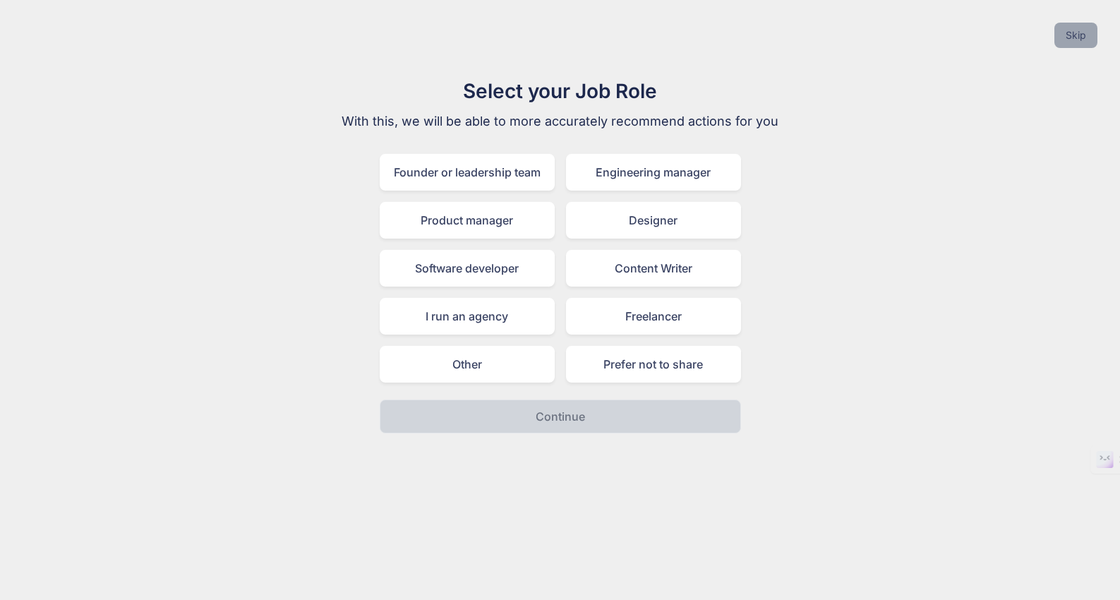
click at [1076, 27] on button "Skip" at bounding box center [1075, 35] width 43 height 25
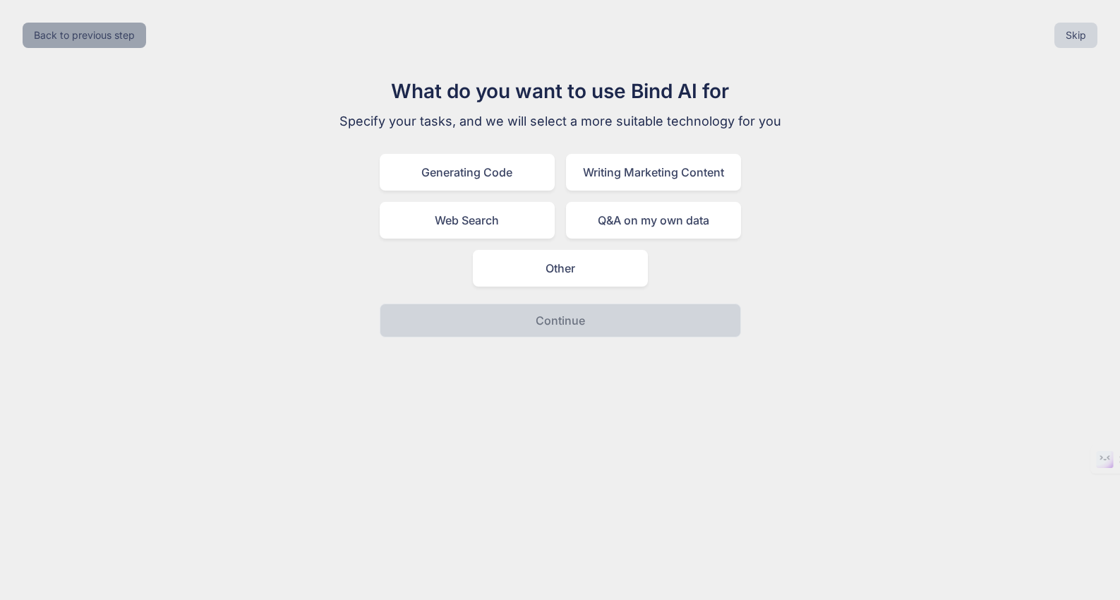
click at [103, 35] on button "Back to previous step" at bounding box center [85, 35] width 124 height 25
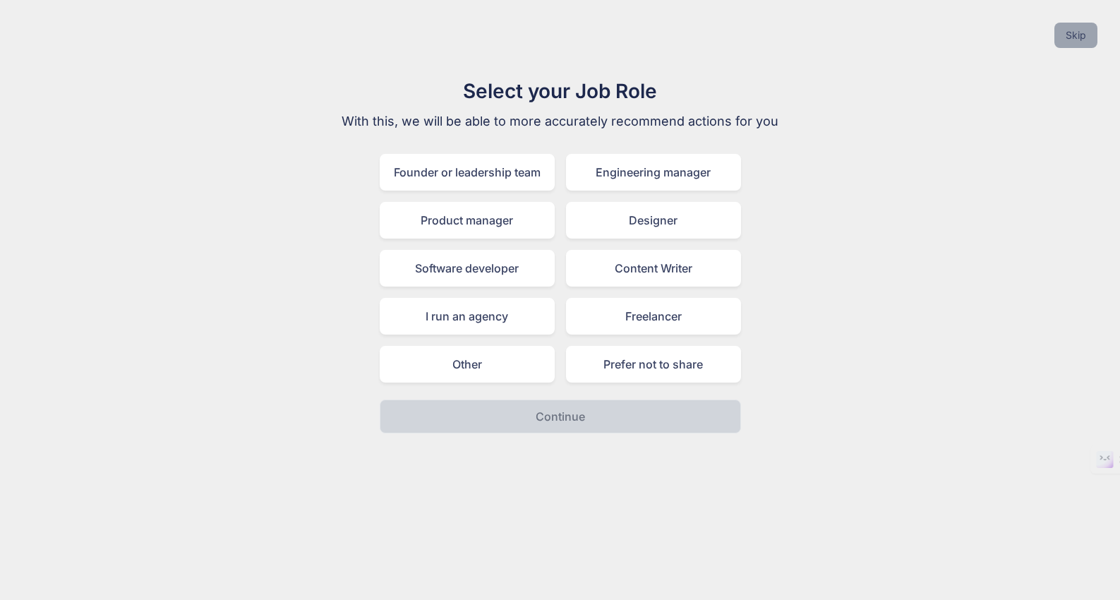
click at [1080, 26] on button "Skip" at bounding box center [1075, 35] width 43 height 25
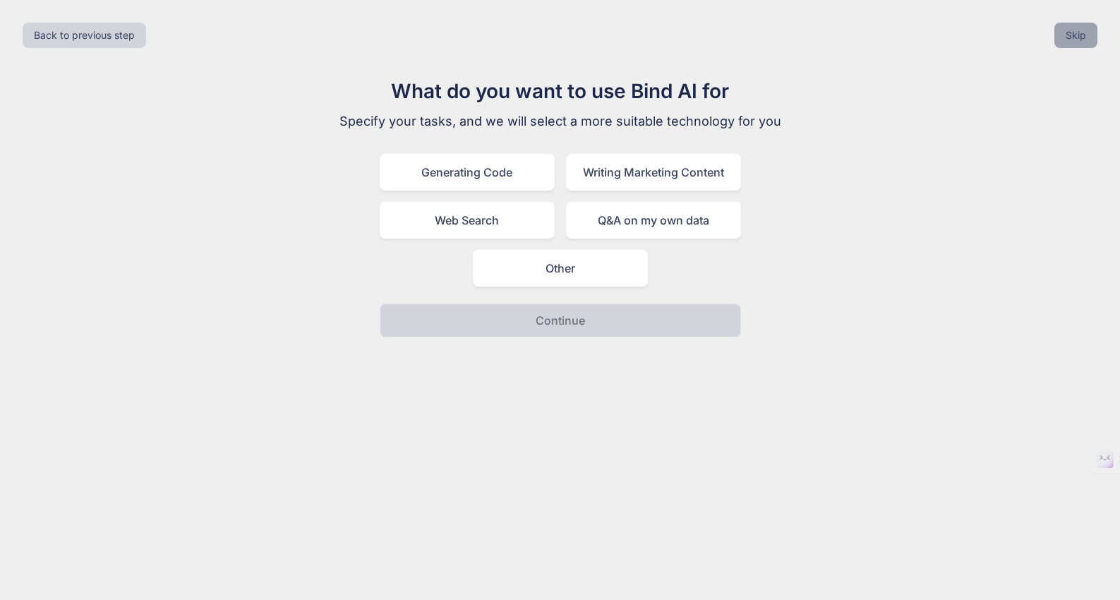
click at [1077, 33] on button "Skip" at bounding box center [1075, 35] width 43 height 25
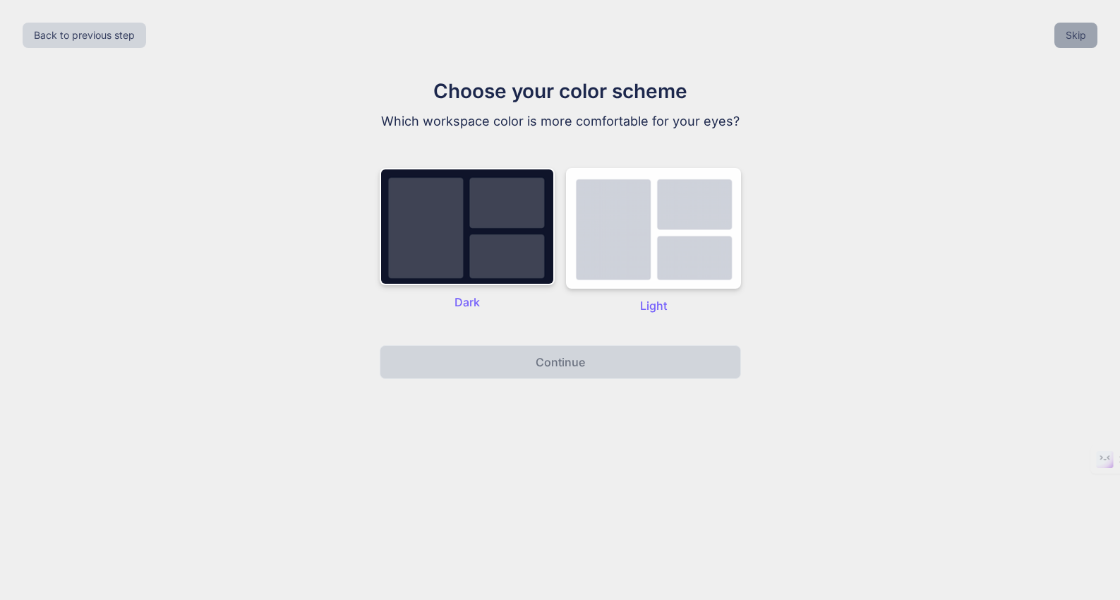
click at [1077, 33] on button "Skip" at bounding box center [1075, 35] width 43 height 25
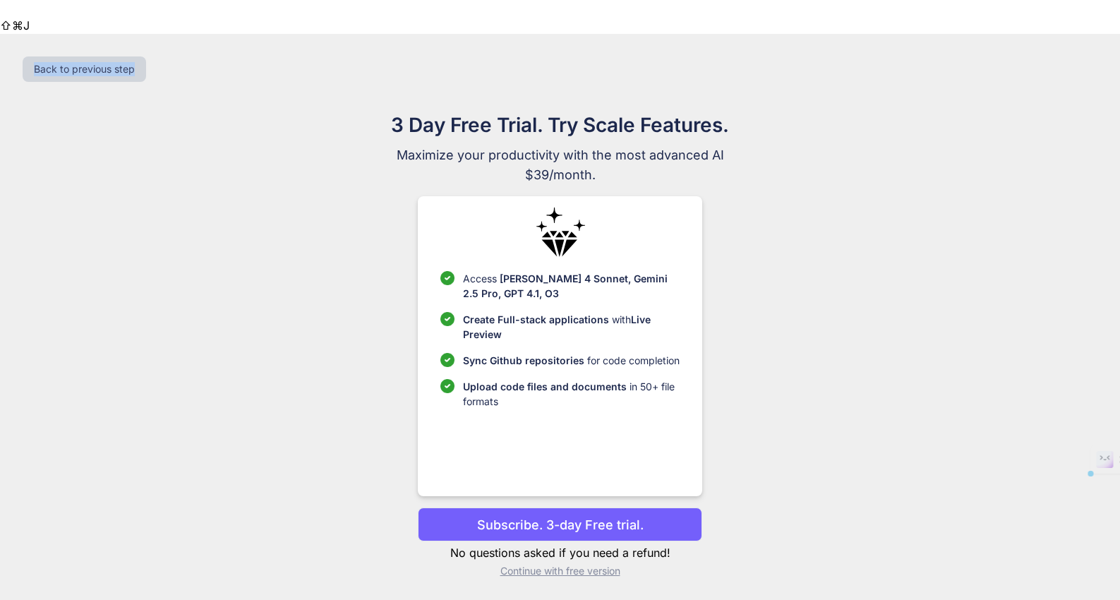
click at [1077, 45] on div "Back to previous step" at bounding box center [560, 69] width 1098 height 48
click at [75, 56] on button "Back to previous step" at bounding box center [85, 68] width 124 height 25
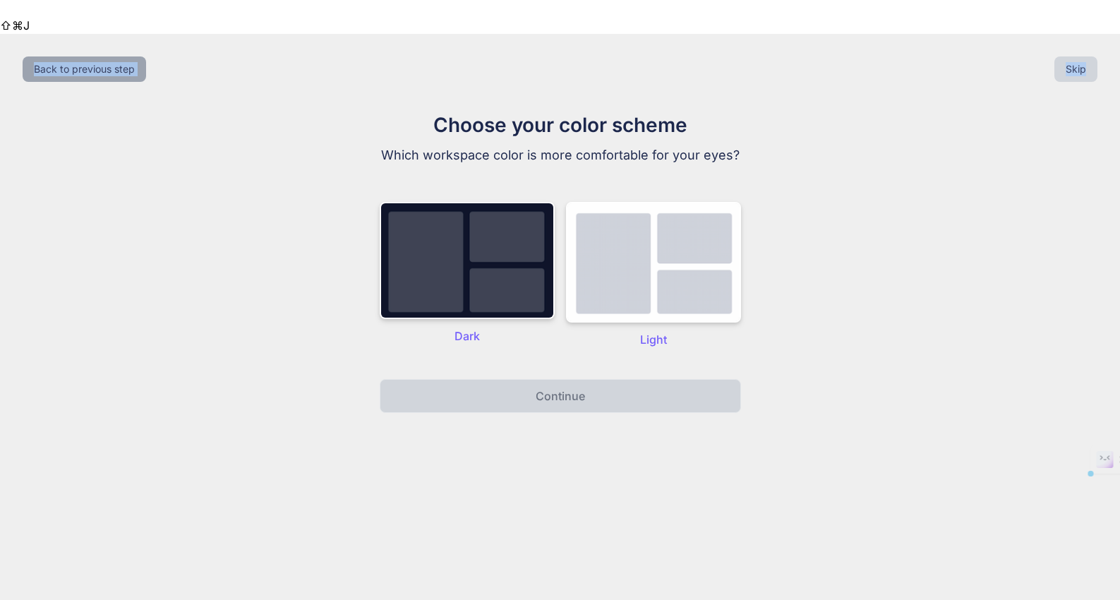
click at [75, 56] on button "Back to previous step" at bounding box center [85, 68] width 124 height 25
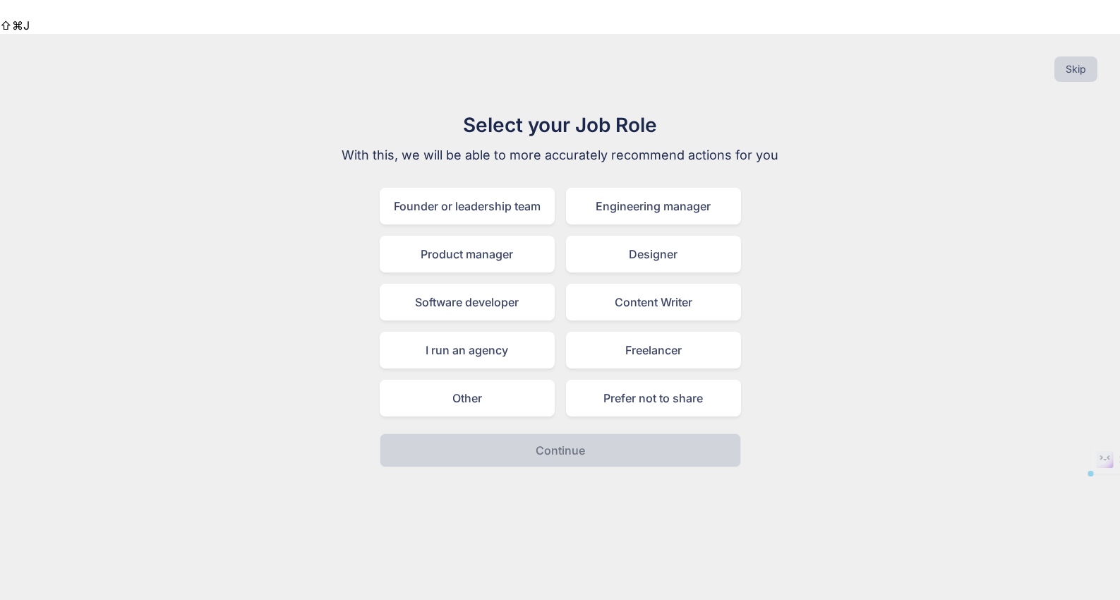
click at [75, 45] on div "Skip" at bounding box center [560, 69] width 1098 height 48
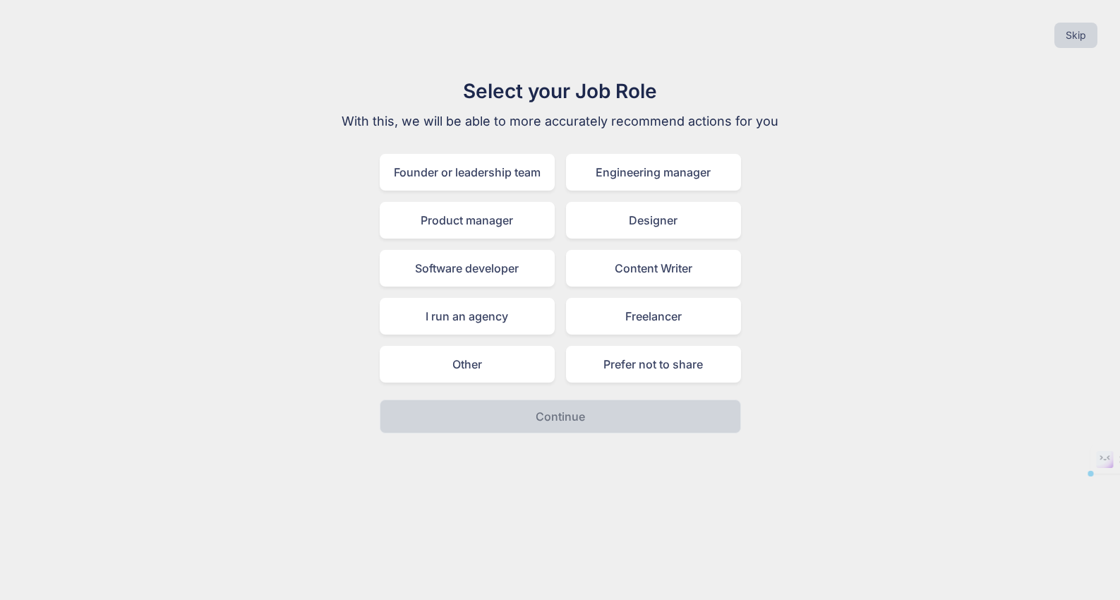
click at [75, 35] on div "Skip" at bounding box center [560, 35] width 1098 height 48
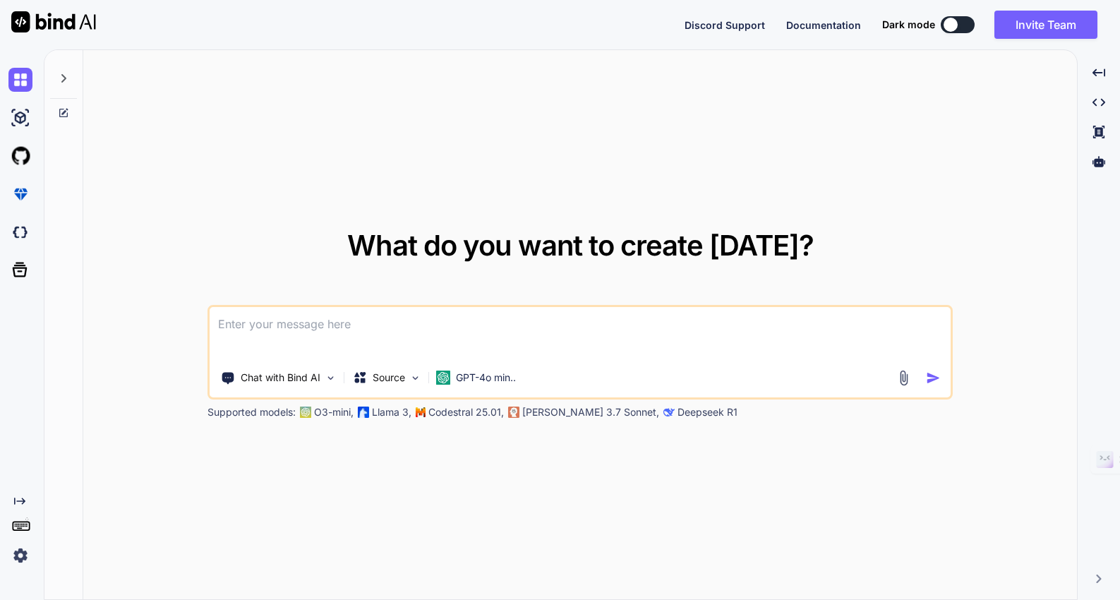
click at [18, 558] on img at bounding box center [20, 555] width 24 height 24
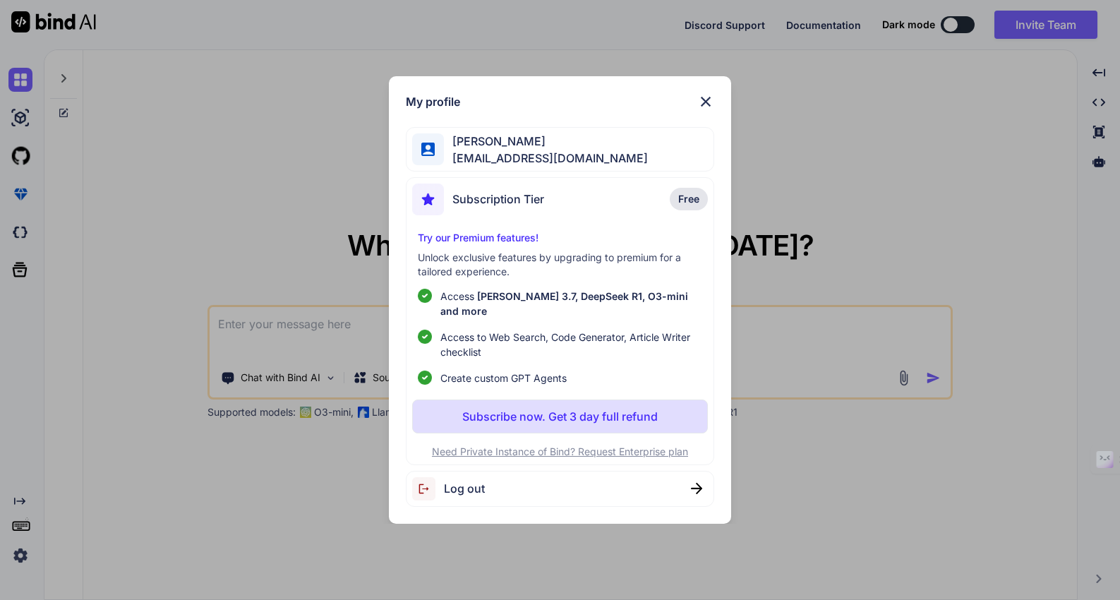
click at [462, 488] on span "Log out" at bounding box center [464, 488] width 41 height 17
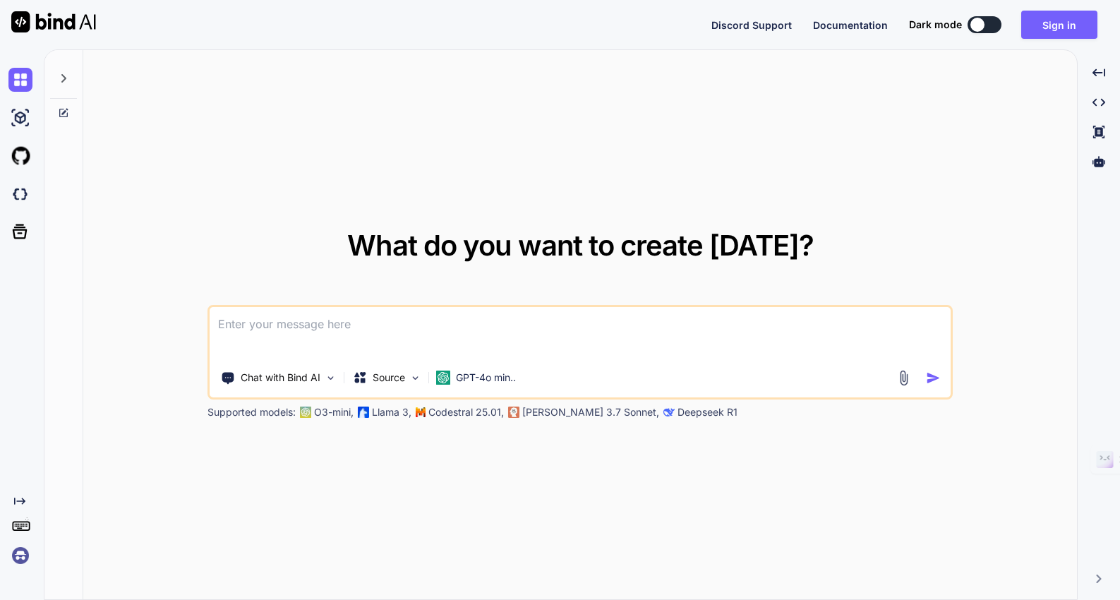
click at [26, 554] on img at bounding box center [20, 555] width 24 height 24
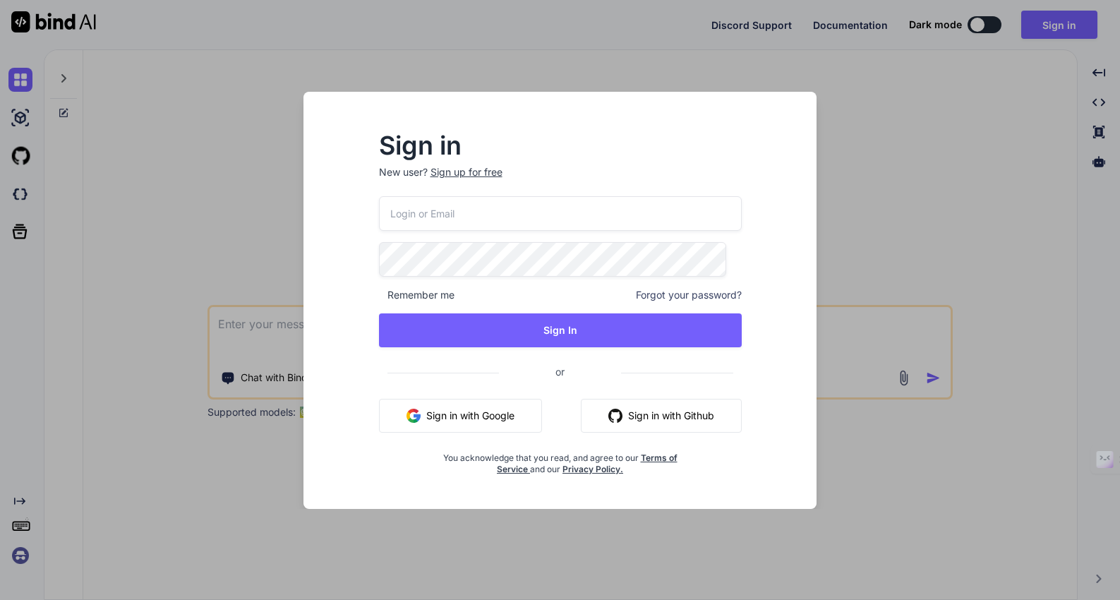
click at [485, 281] on div "Remember me Forgot your password? Sign In or Sign in with Google Sign in with G…" at bounding box center [560, 335] width 363 height 279
type input "wgray@stloralsurgery.com"
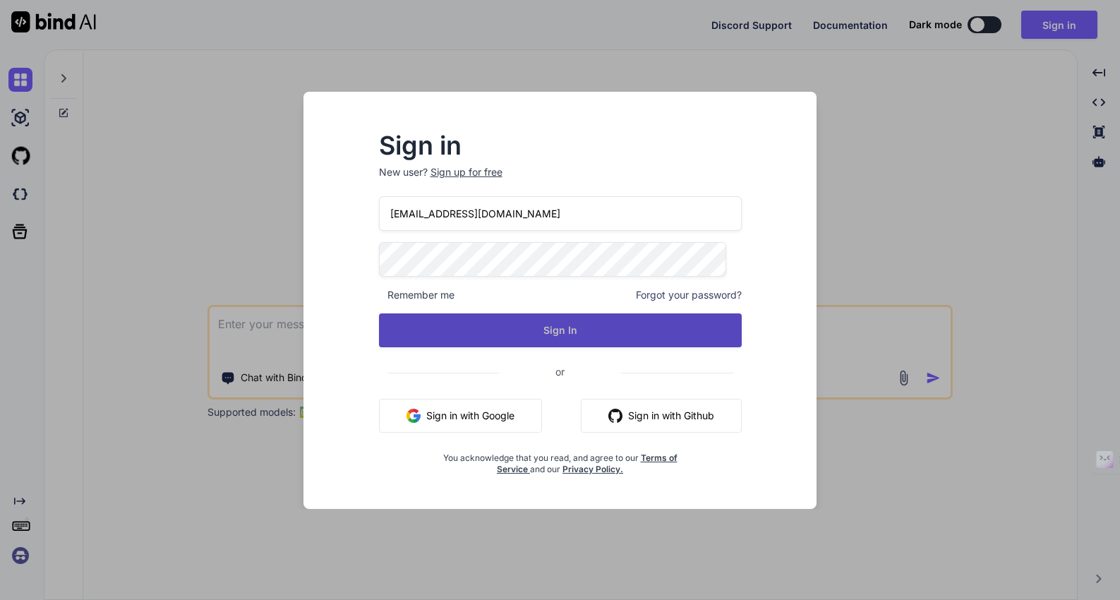
click at [552, 330] on button "Sign In" at bounding box center [560, 330] width 363 height 34
click at [575, 329] on button "Sign In" at bounding box center [560, 330] width 363 height 34
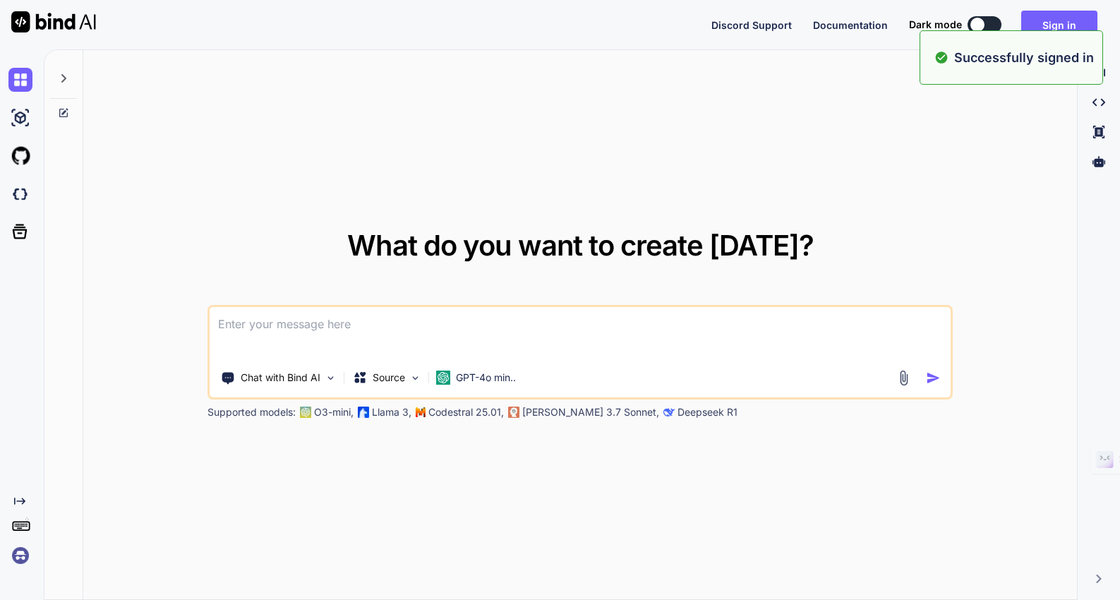
click at [22, 553] on img at bounding box center [20, 555] width 24 height 24
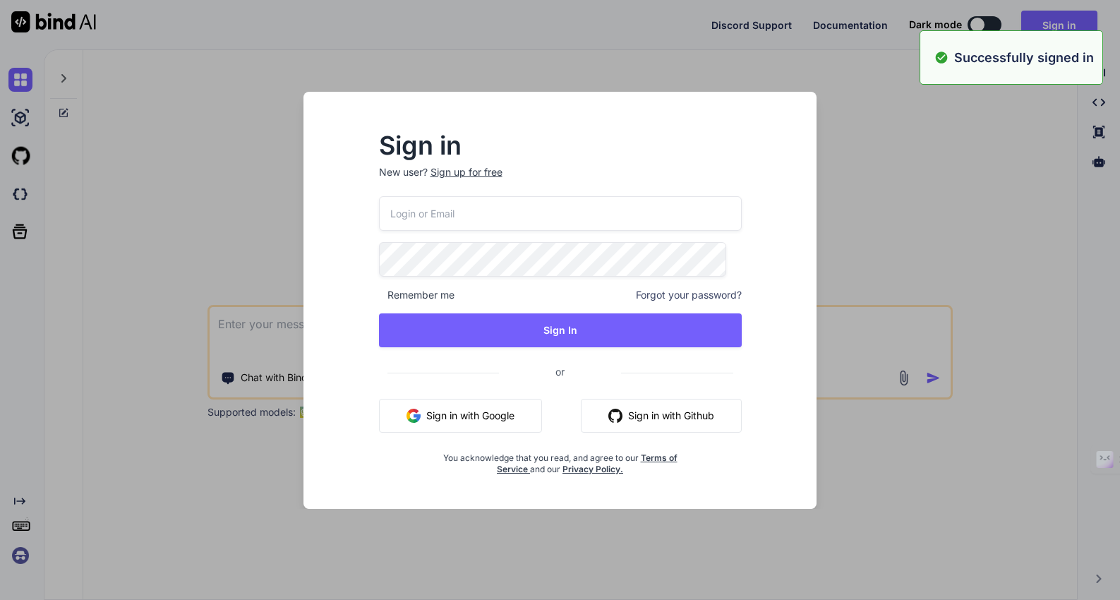
click at [22, 553] on div "Sign in New user? Sign up for free Remember me Forgot your password? Sign In or…" at bounding box center [560, 300] width 1120 height 600
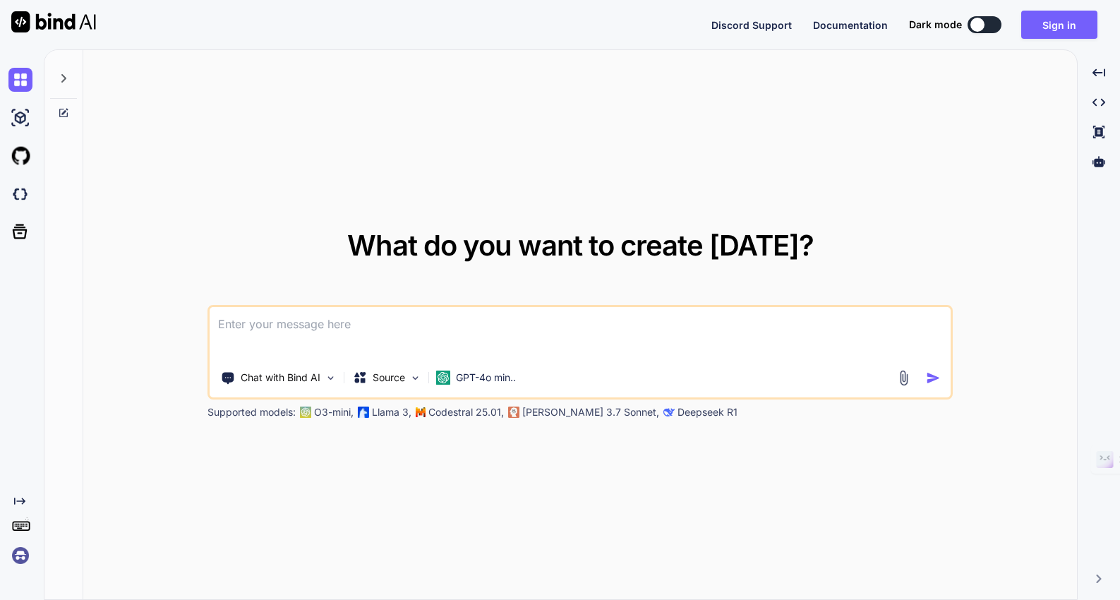
click at [18, 551] on img at bounding box center [20, 555] width 24 height 24
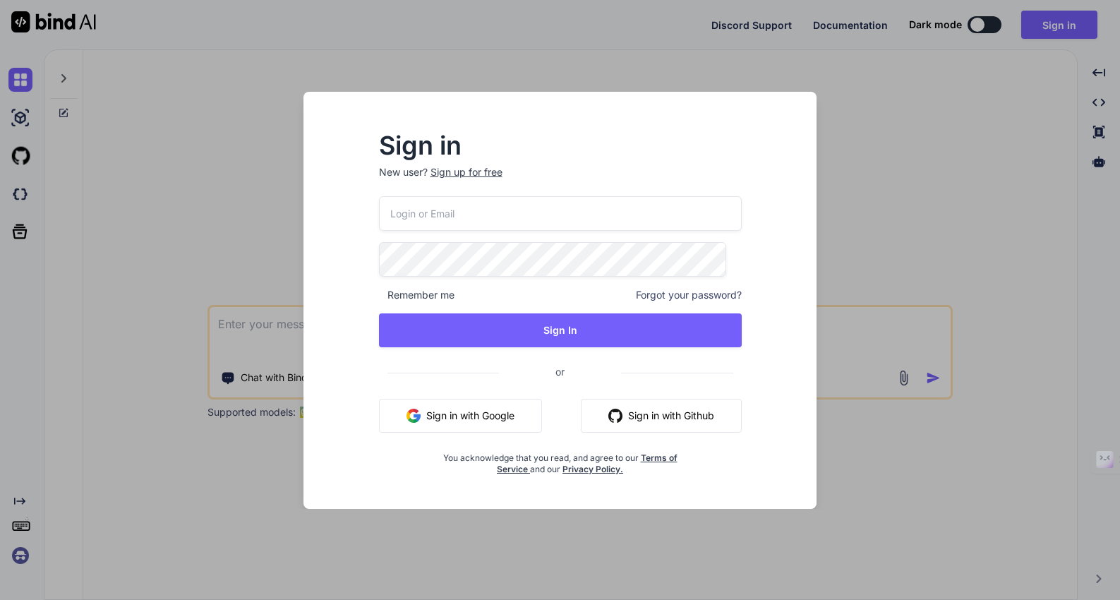
type input "wgray@stloralsurgery.com"
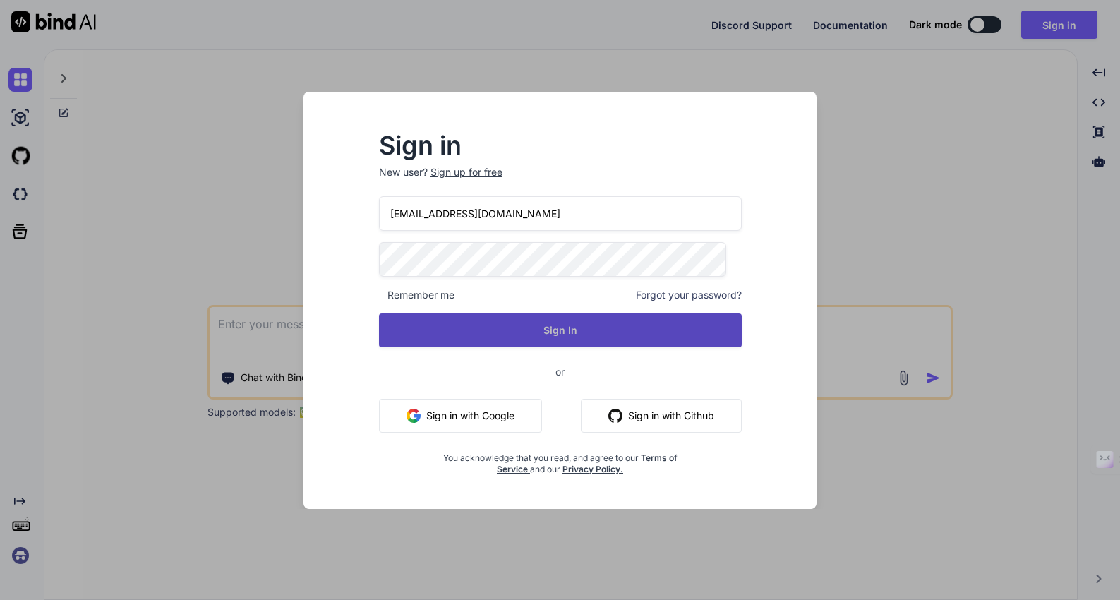
click at [577, 326] on button "Sign In" at bounding box center [560, 330] width 363 height 34
click at [539, 330] on button "Sign In" at bounding box center [560, 330] width 363 height 34
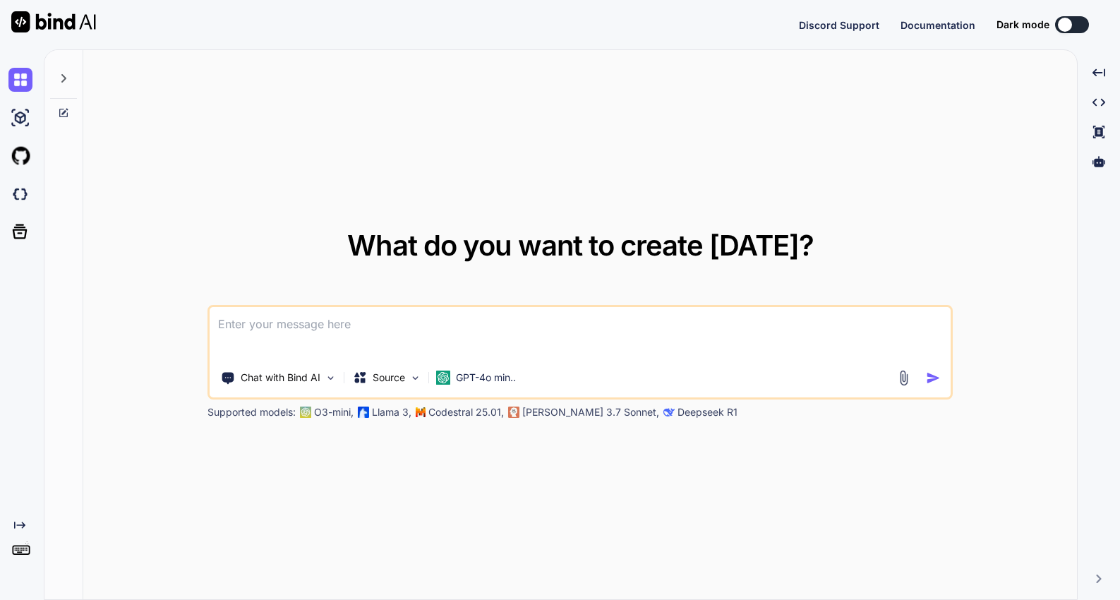
type textarea "x"
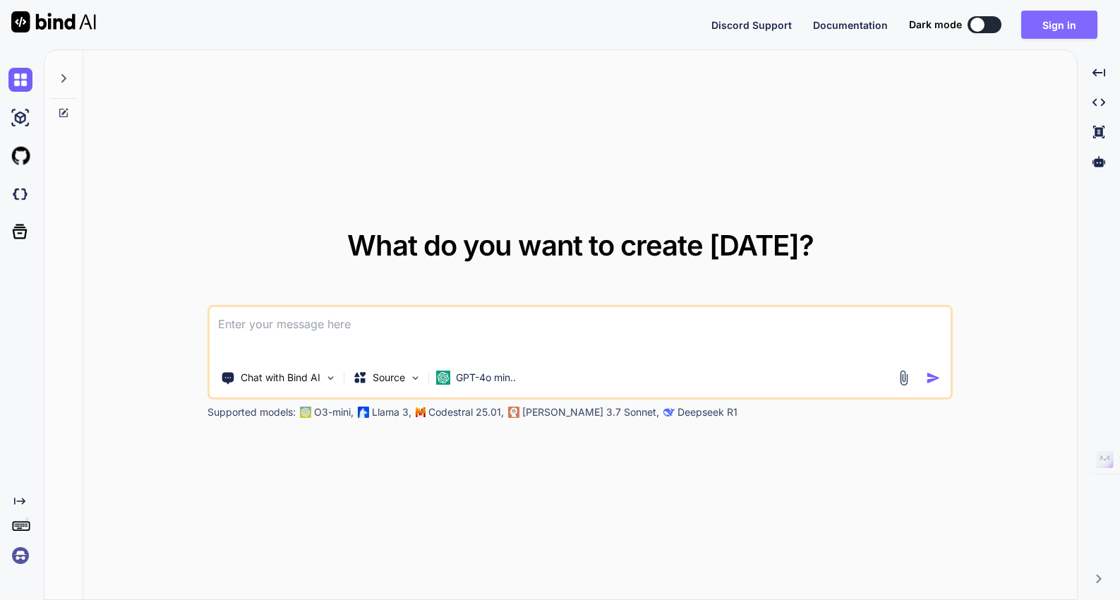
click at [1057, 31] on button "Sign in" at bounding box center [1059, 25] width 76 height 28
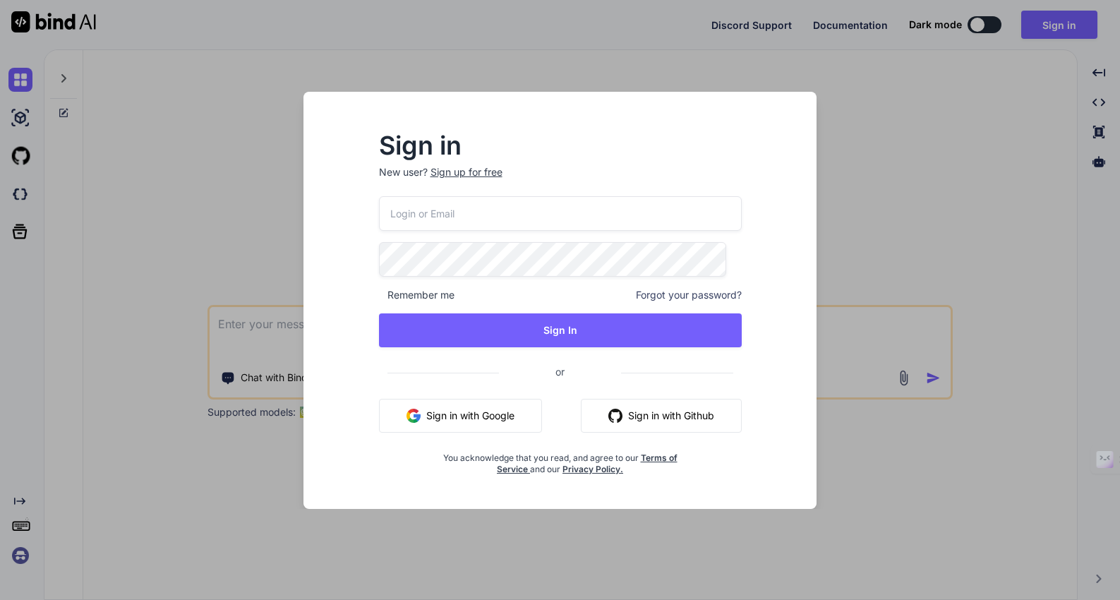
type input "[EMAIL_ADDRESS][DOMAIN_NAME]"
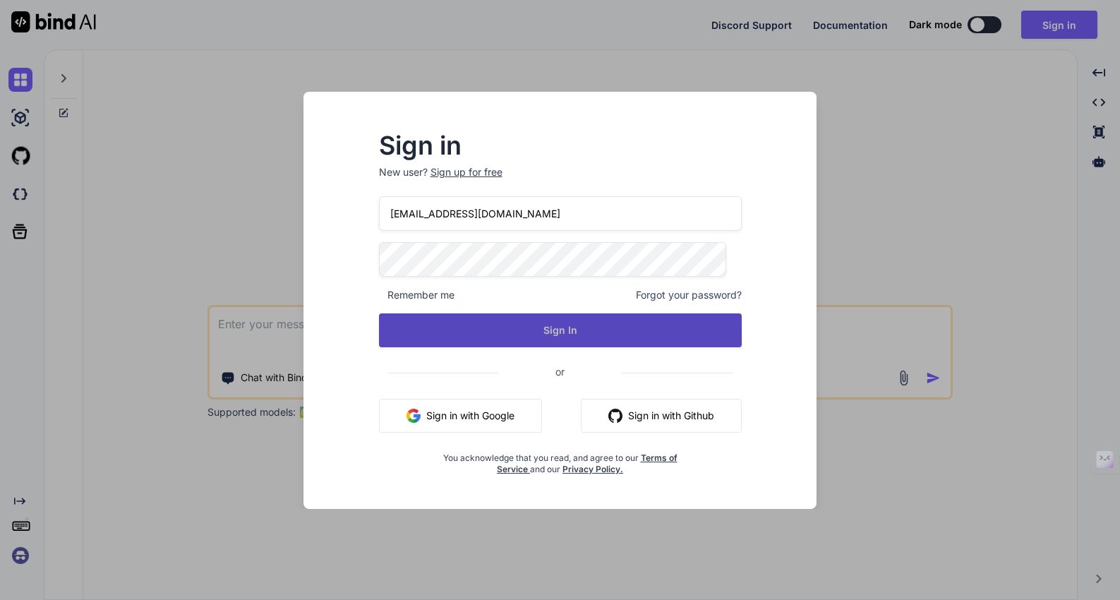
click at [570, 328] on button "Sign In" at bounding box center [560, 330] width 363 height 34
click at [546, 330] on button "Sign In" at bounding box center [560, 330] width 363 height 34
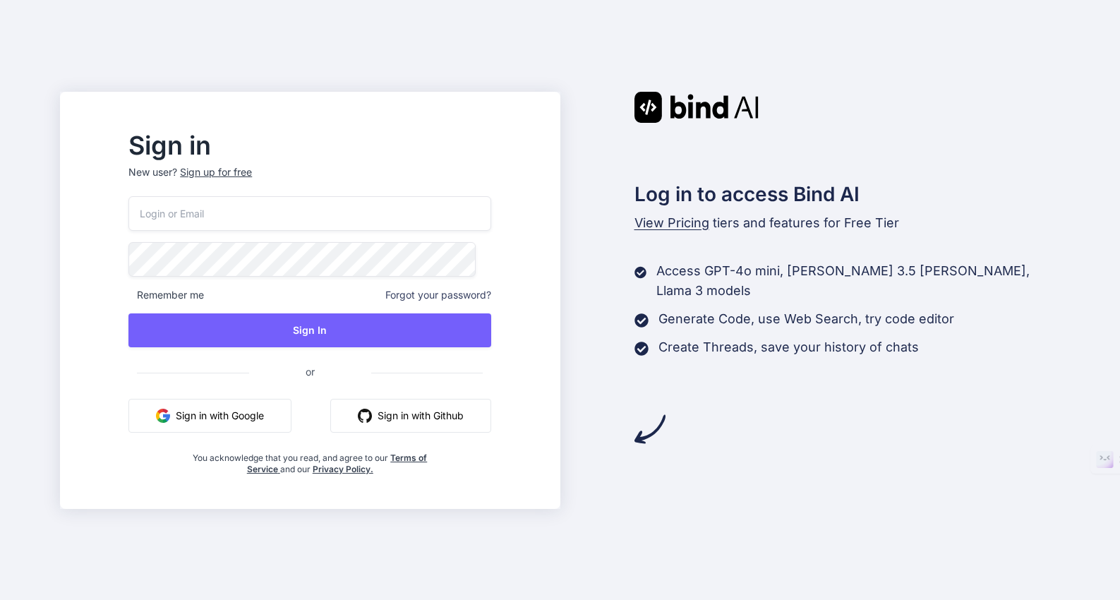
type input "[EMAIL_ADDRESS][DOMAIN_NAME]"
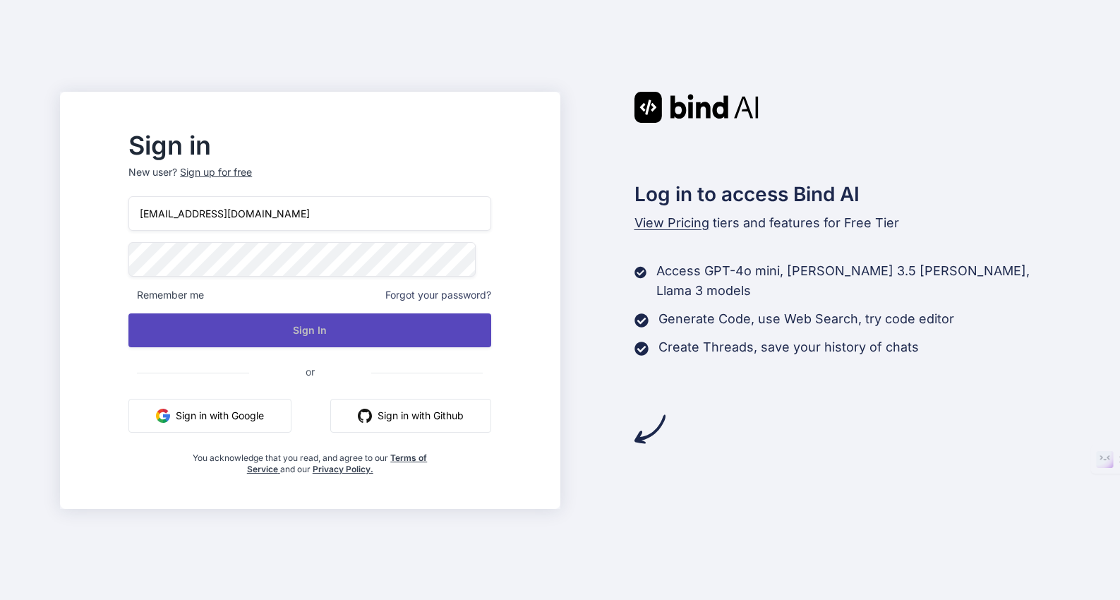
click at [415, 323] on button "Sign In" at bounding box center [309, 330] width 363 height 34
